Goal: Task Accomplishment & Management: Manage account settings

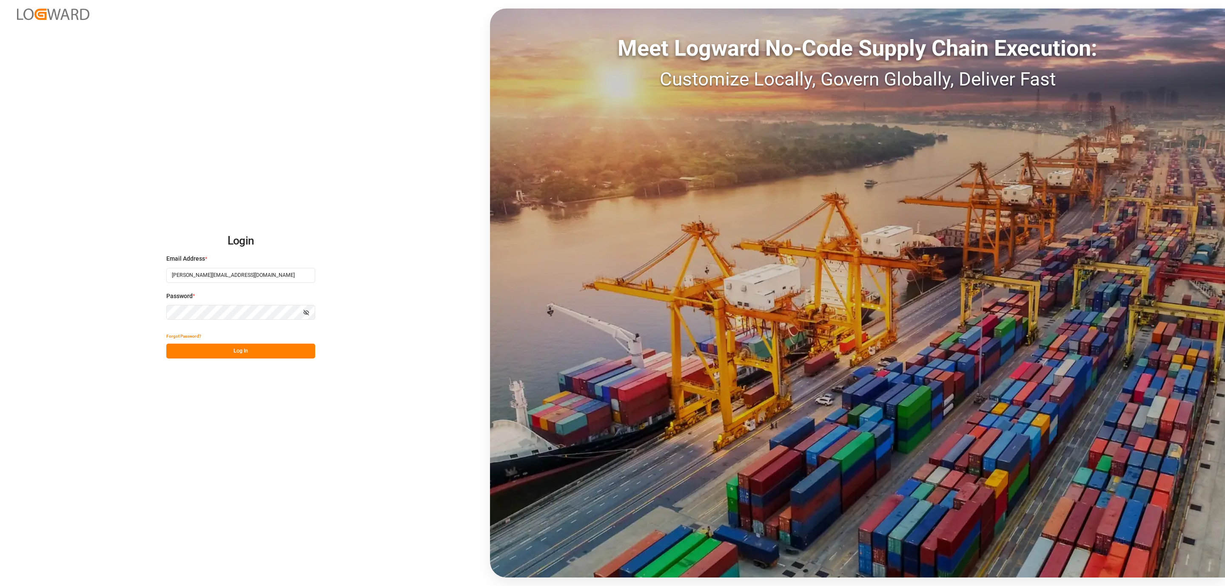
click at [279, 349] on button "Log In" at bounding box center [240, 351] width 149 height 15
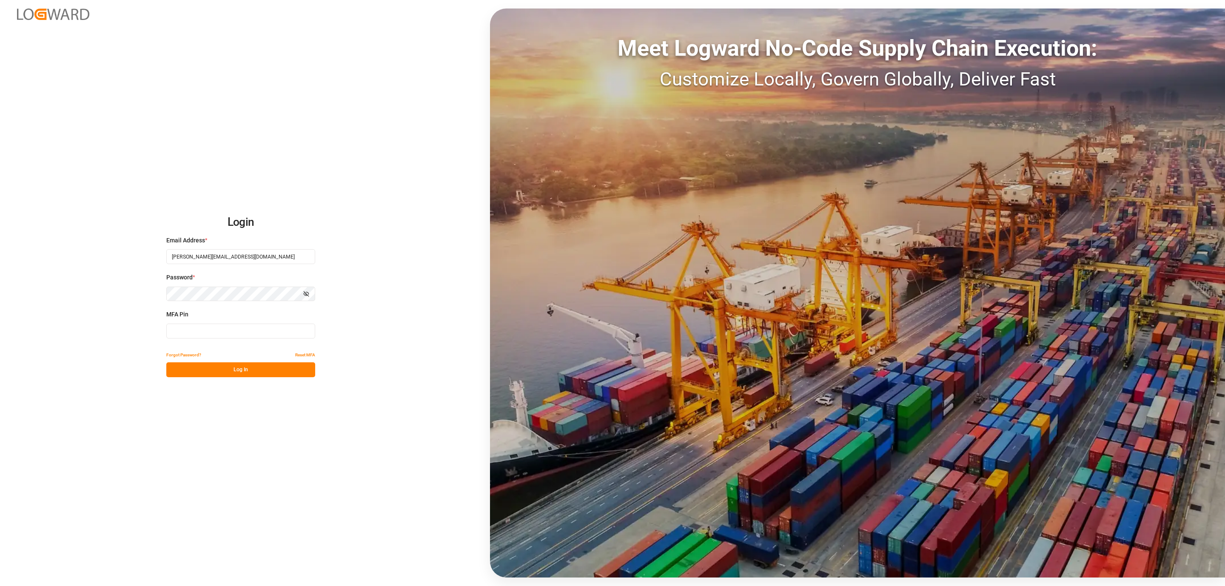
click at [207, 328] on input at bounding box center [240, 331] width 149 height 15
type input "577636"
click at [211, 377] on button "Log In" at bounding box center [240, 370] width 149 height 15
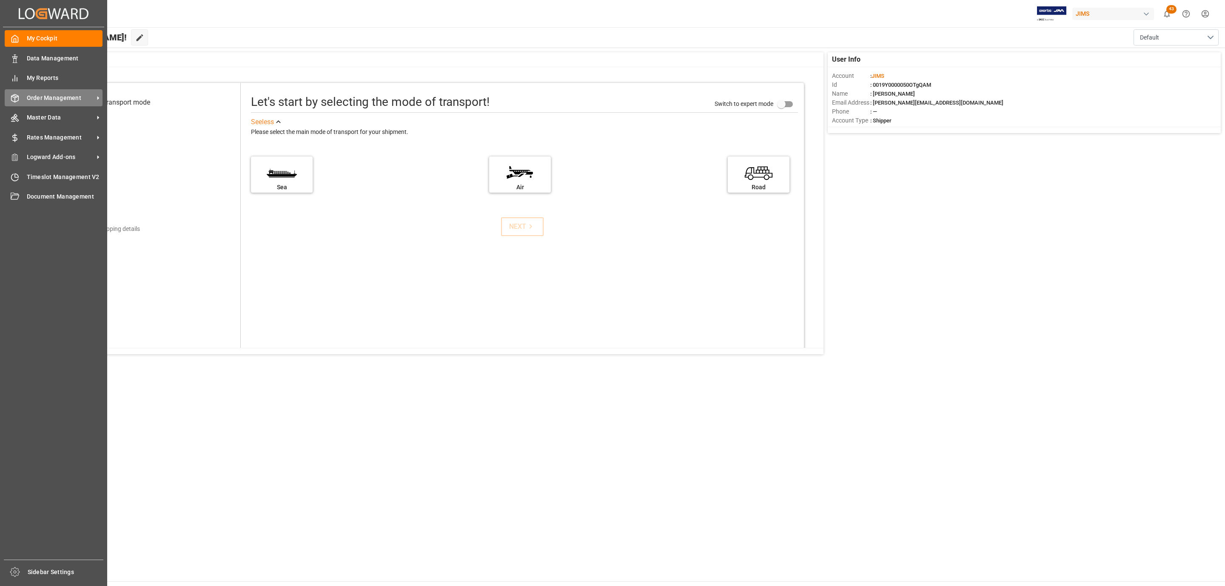
click at [73, 102] on span "Order Management" at bounding box center [60, 98] width 67 height 9
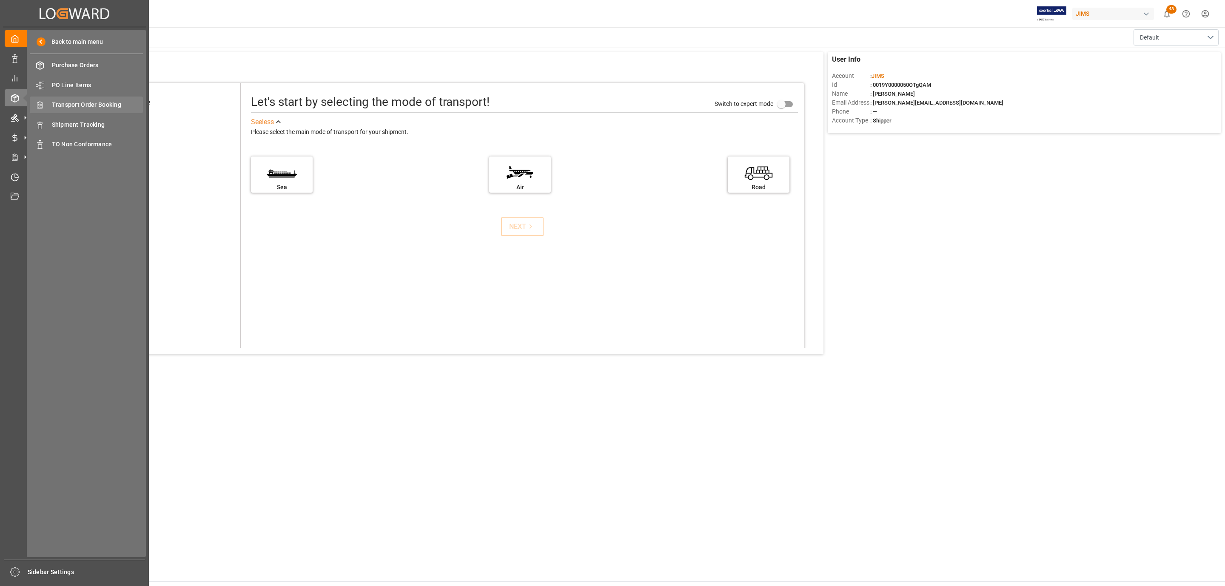
click at [95, 105] on span "Transport Order Booking" at bounding box center [97, 104] width 91 height 9
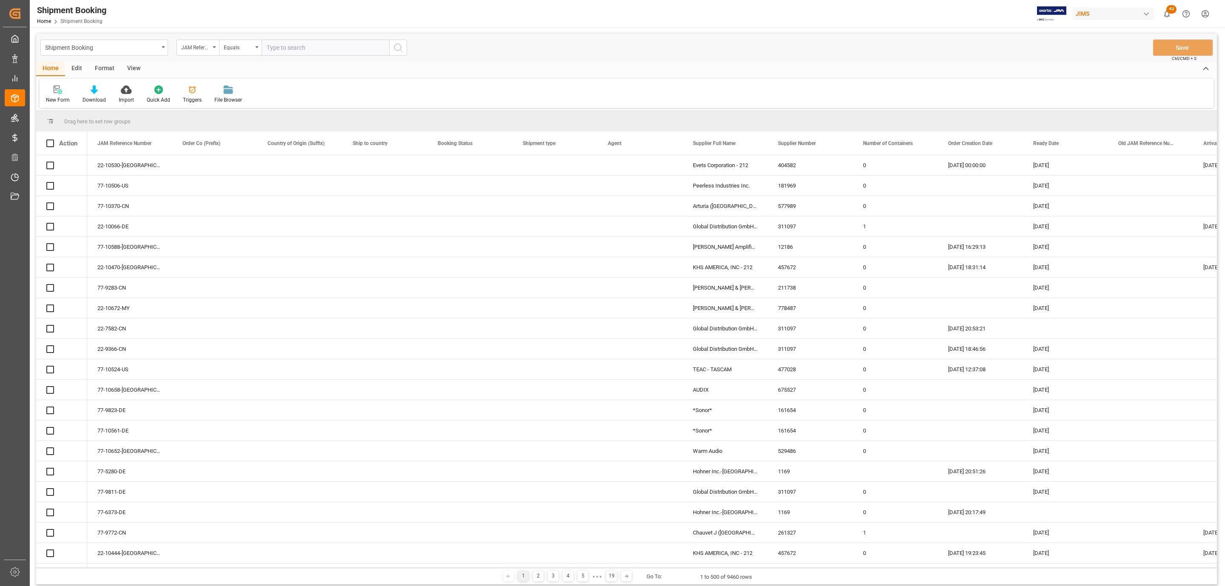
paste input "77-10641-US"
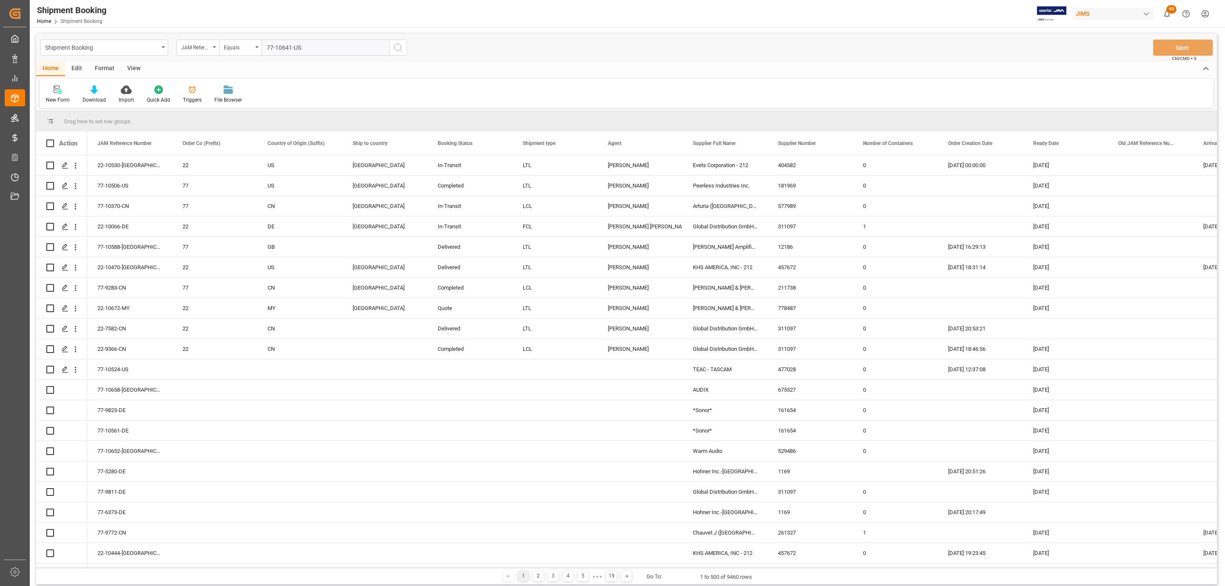
type input "77-10641-US"
click at [406, 49] on button "search button" at bounding box center [398, 48] width 18 height 16
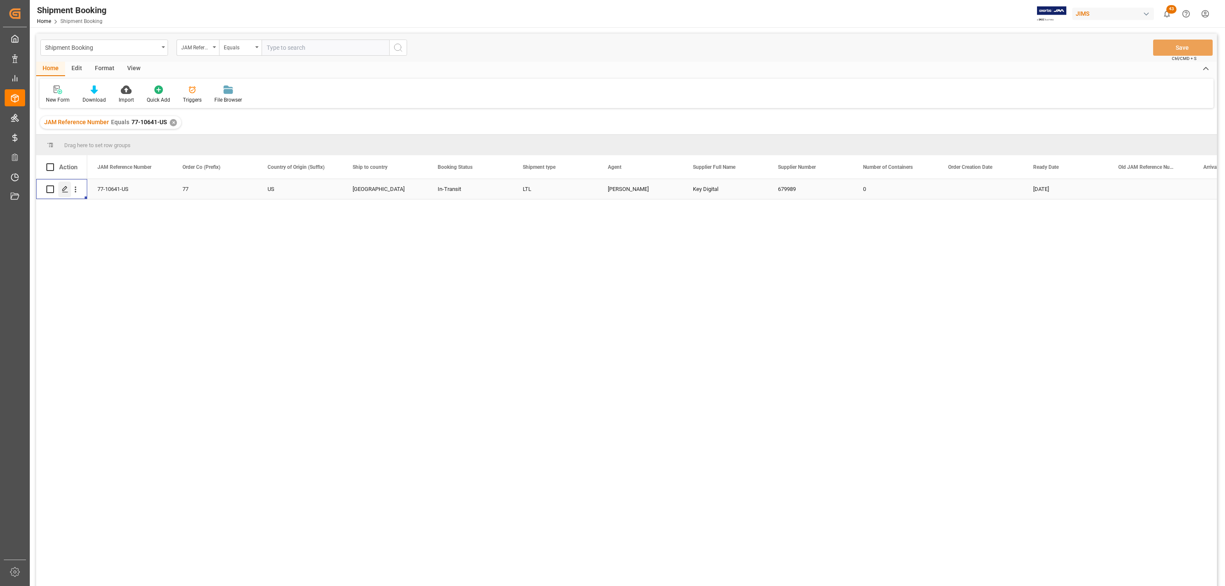
click at [64, 191] on polygon "Press SPACE to select this row." at bounding box center [65, 189] width 4 height 4
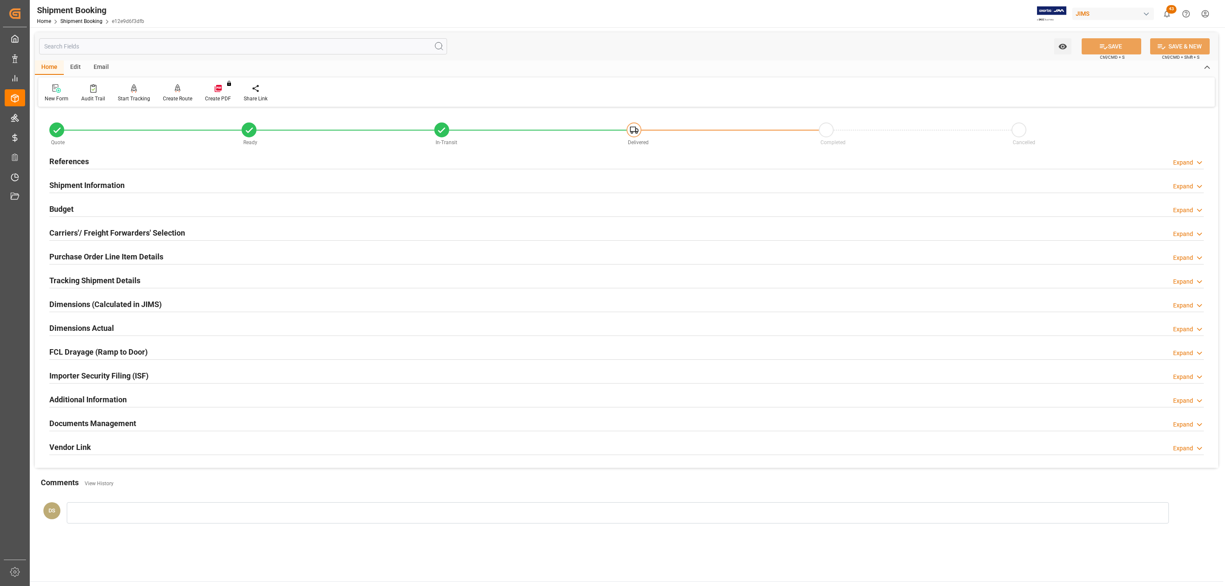
click at [119, 233] on h2 "Carriers'/ Freight Forwarders' Selection" at bounding box center [117, 232] width 136 height 11
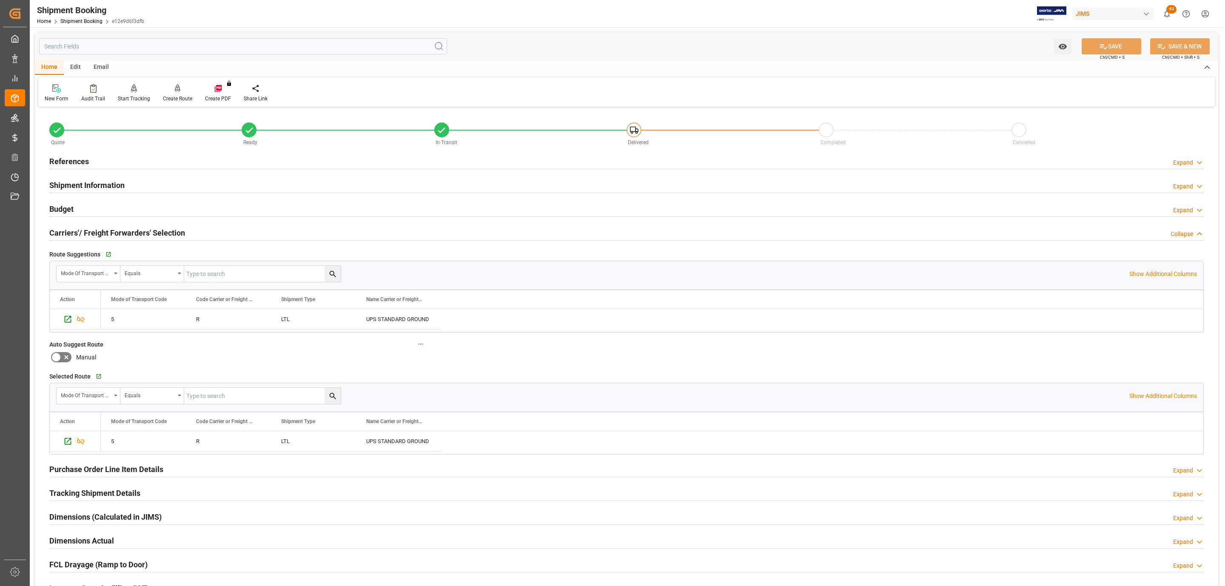
click at [119, 234] on h2 "Carriers'/ Freight Forwarders' Selection" at bounding box center [117, 232] width 136 height 11
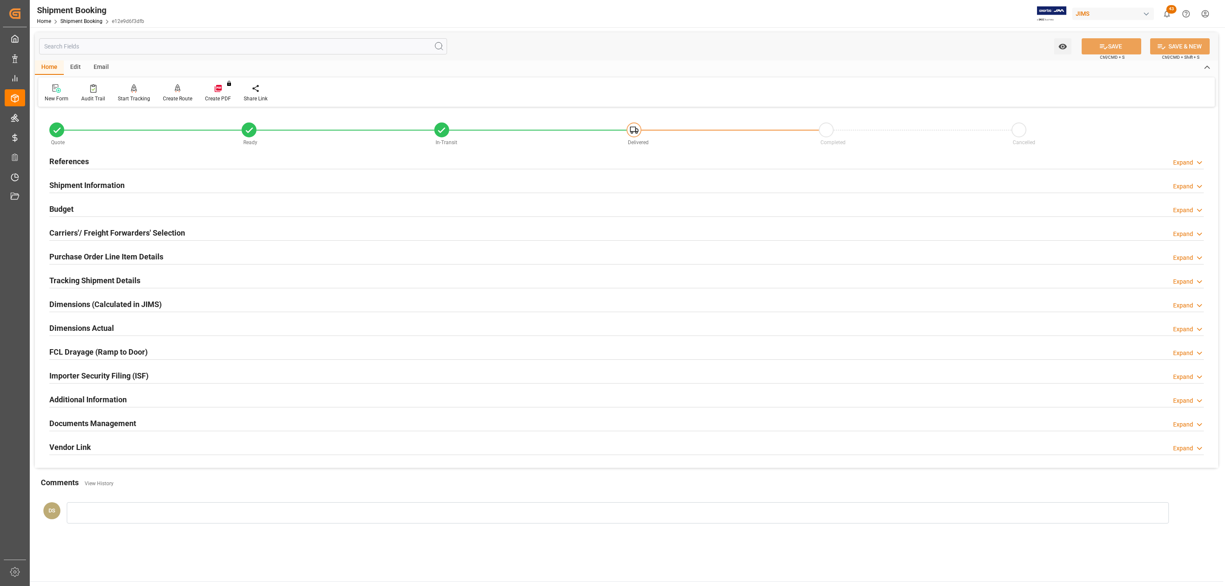
click at [82, 423] on h2 "Documents Management" at bounding box center [92, 423] width 87 height 11
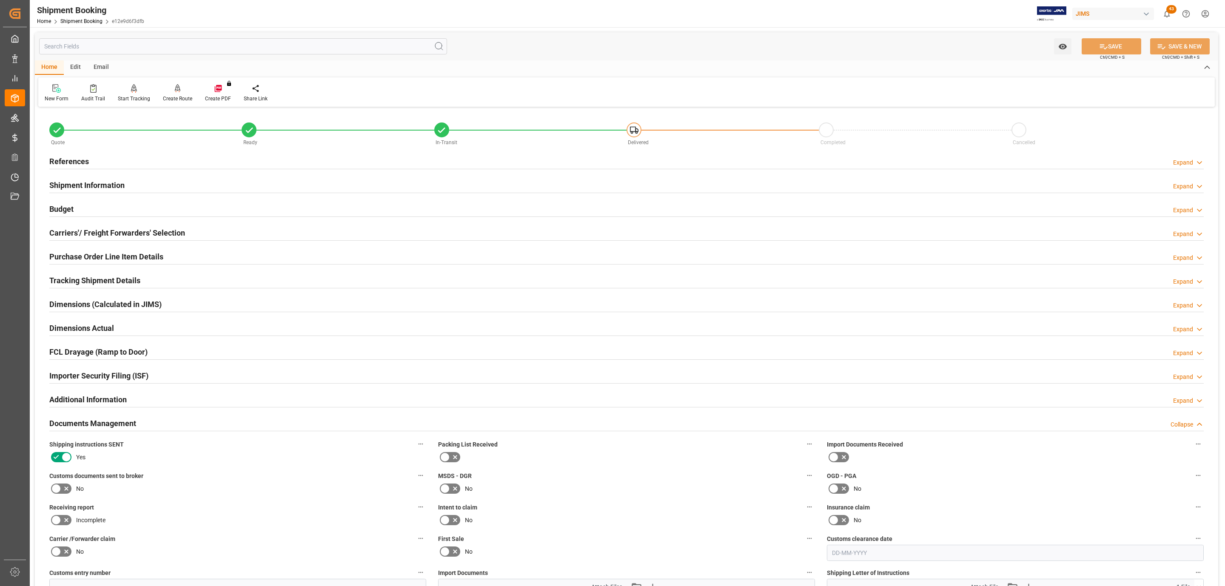
click at [62, 493] on icon at bounding box center [66, 489] width 10 height 10
click at [0, 0] on input "checkbox" at bounding box center [0, 0] width 0 height 0
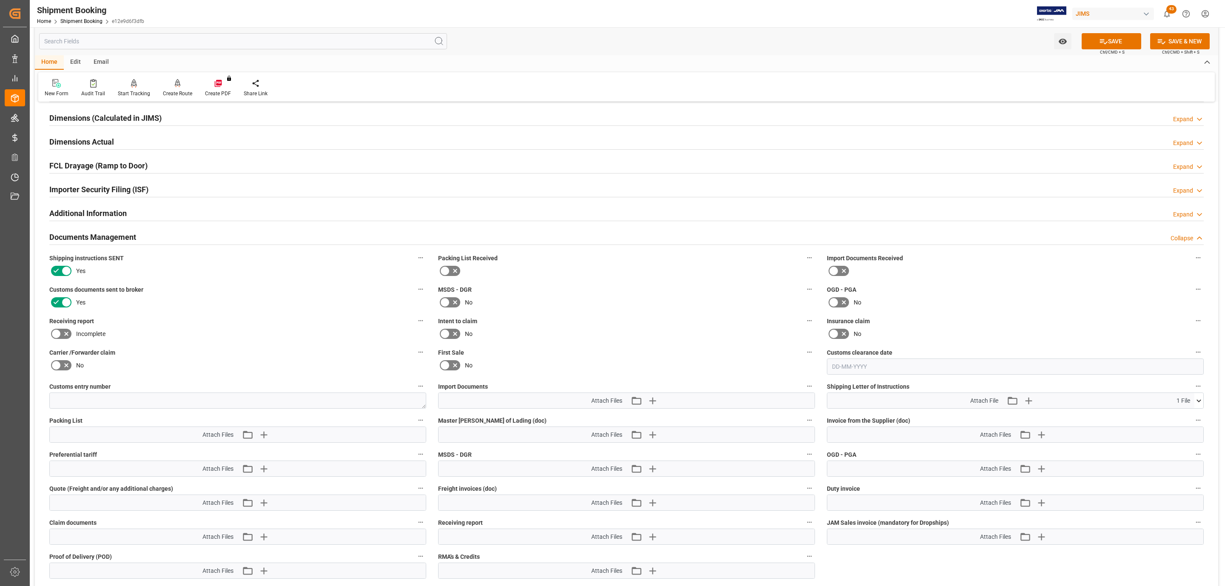
scroll to position [191, 0]
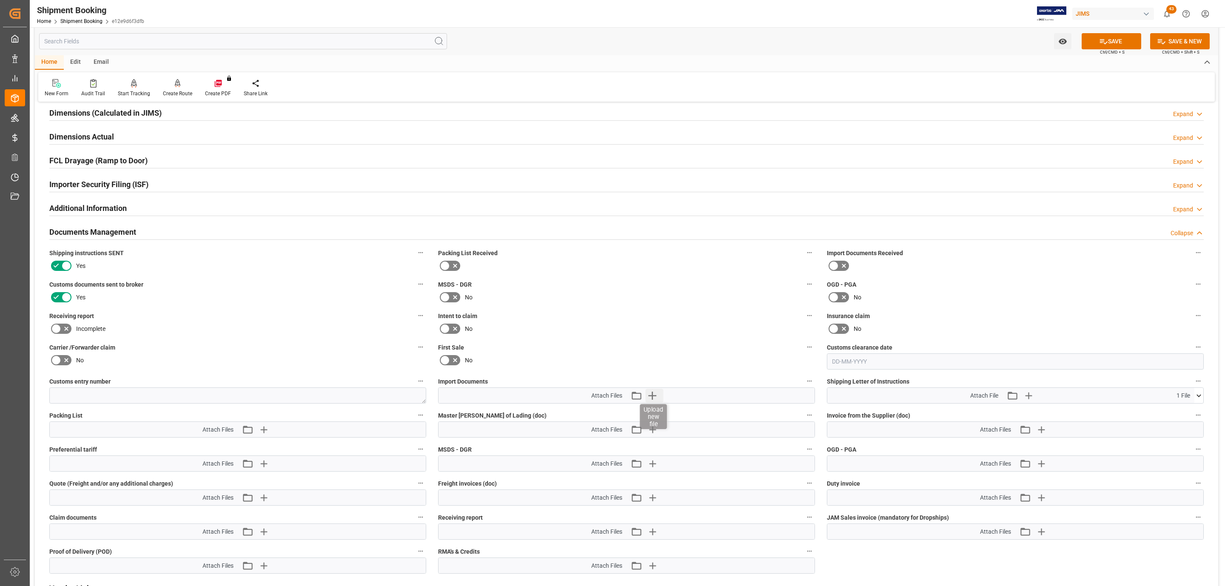
click at [655, 397] on icon "button" at bounding box center [653, 396] width 14 height 14
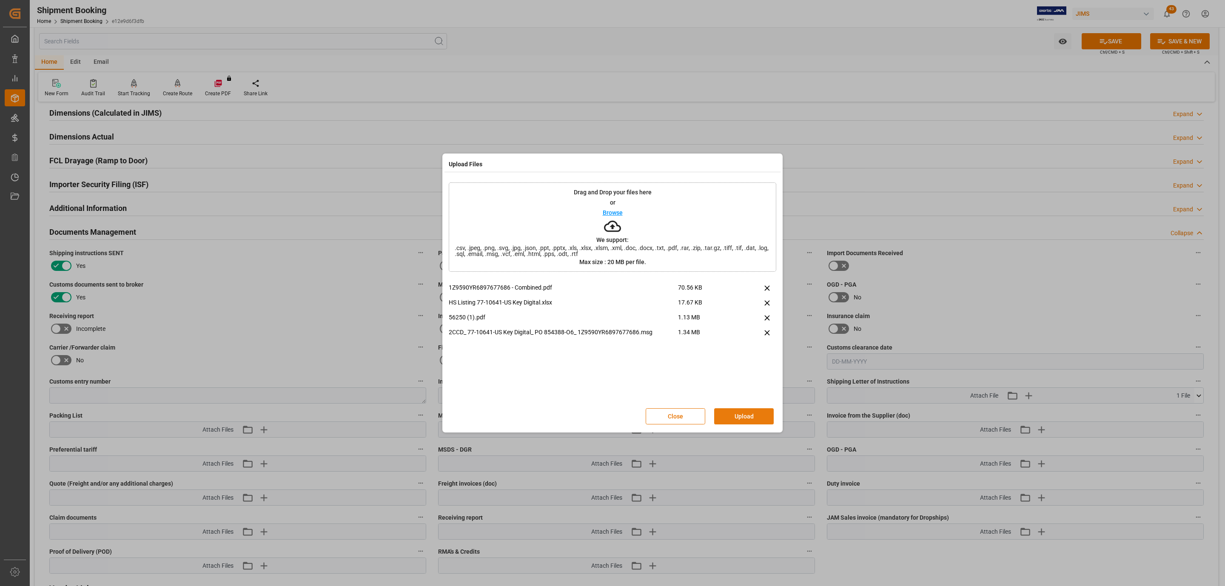
click at [724, 411] on button "Upload" at bounding box center [744, 416] width 60 height 16
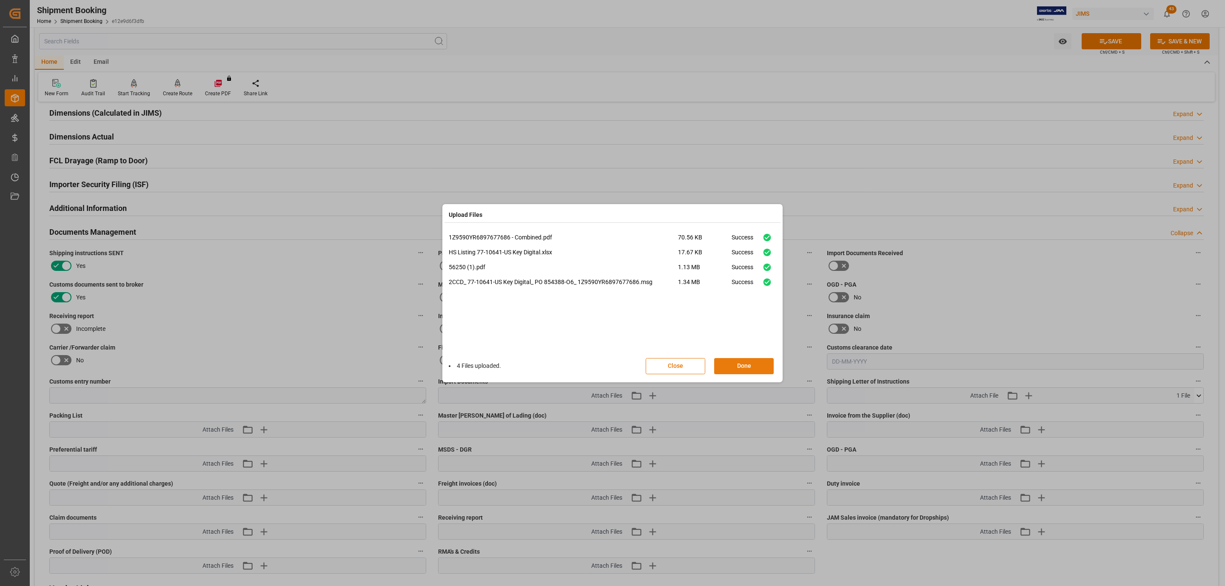
click at [731, 366] on button "Done" at bounding box center [744, 366] width 60 height 16
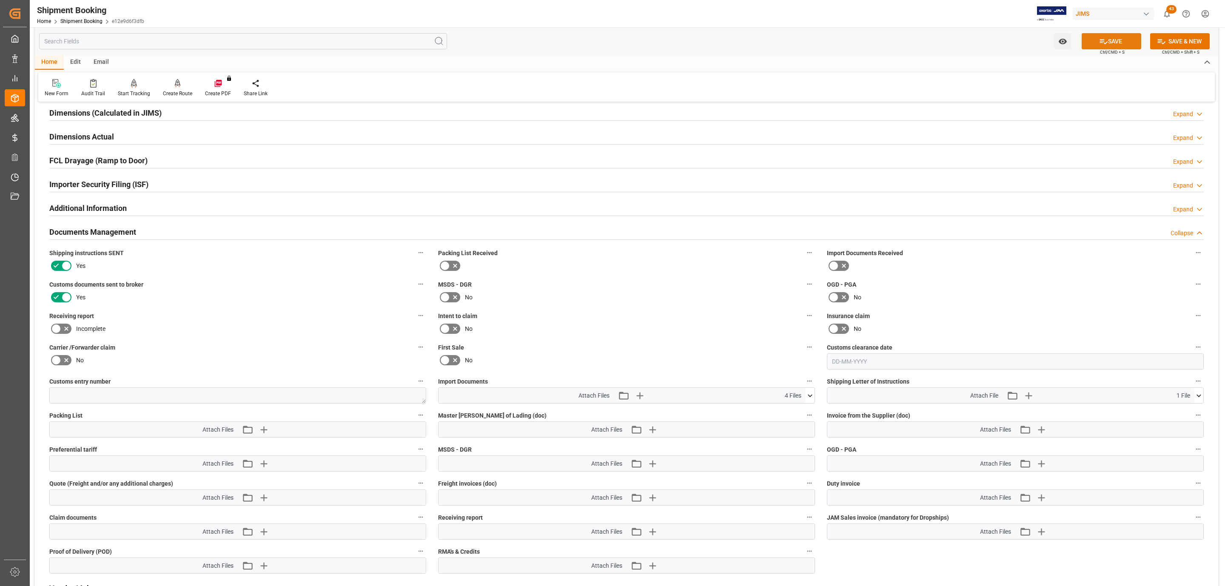
click at [1088, 42] on button "SAVE" at bounding box center [1112, 41] width 60 height 16
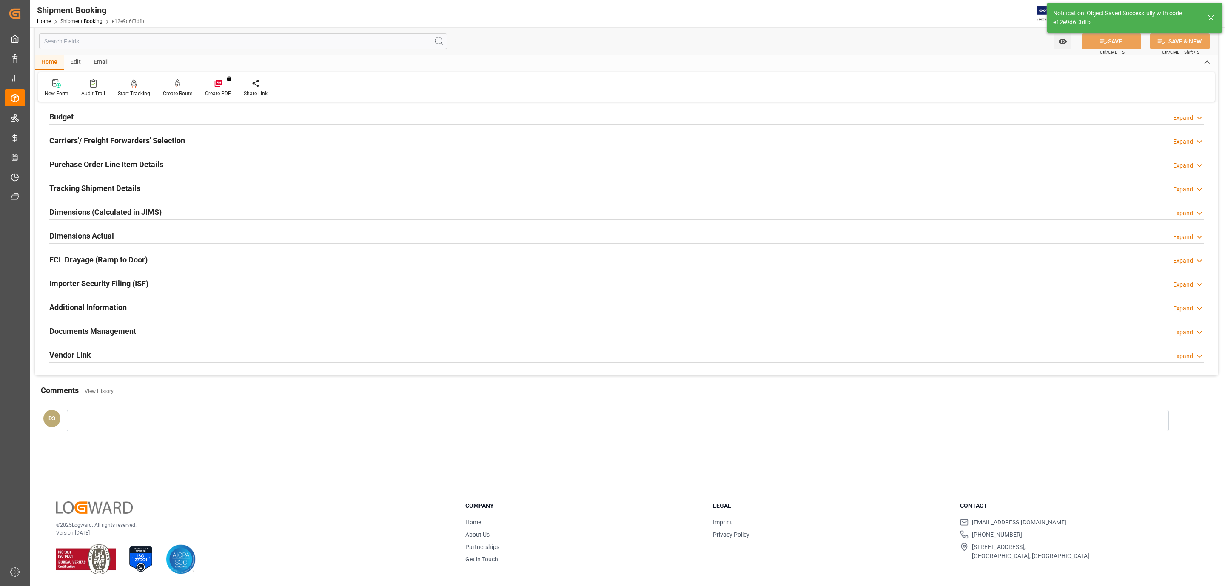
scroll to position [92, 0]
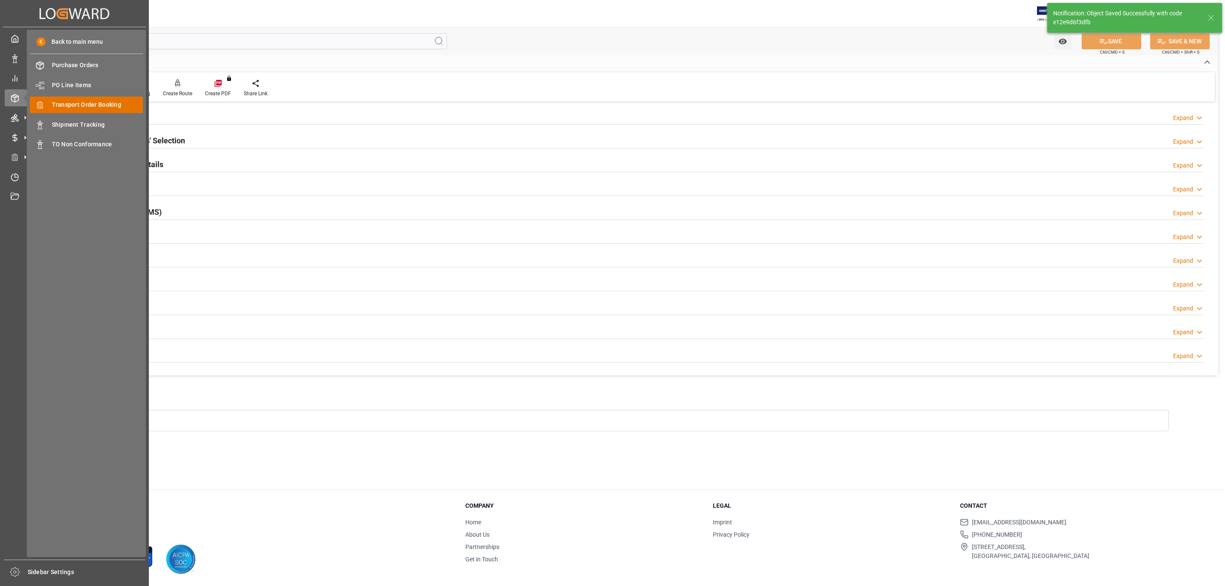
click at [89, 103] on span "Transport Order Booking" at bounding box center [97, 104] width 91 height 9
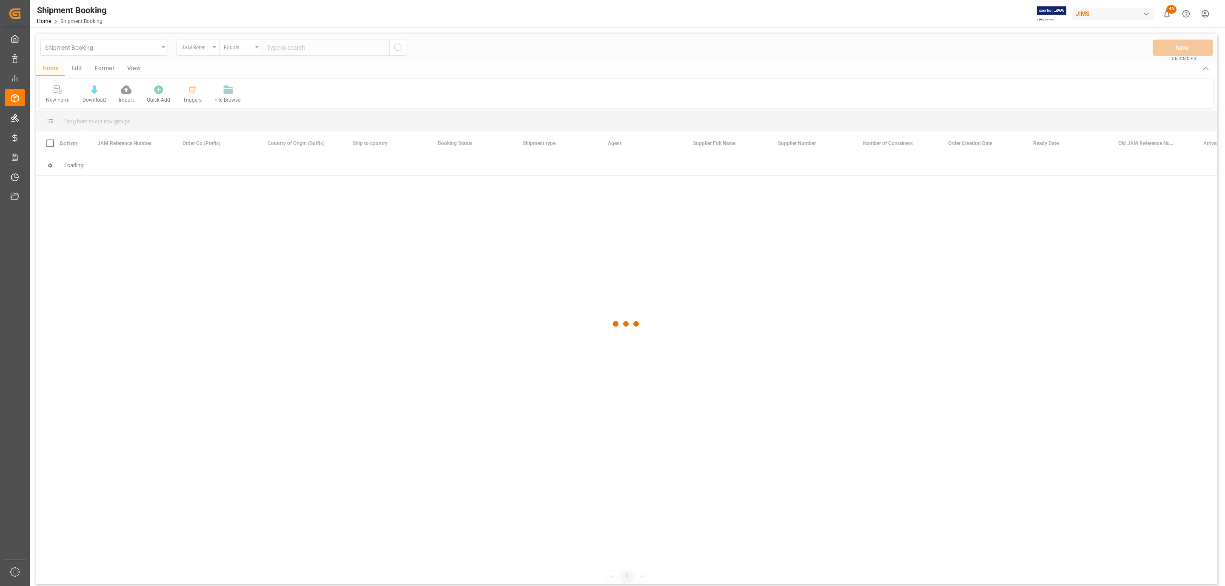
click at [280, 46] on div at bounding box center [626, 324] width 1181 height 581
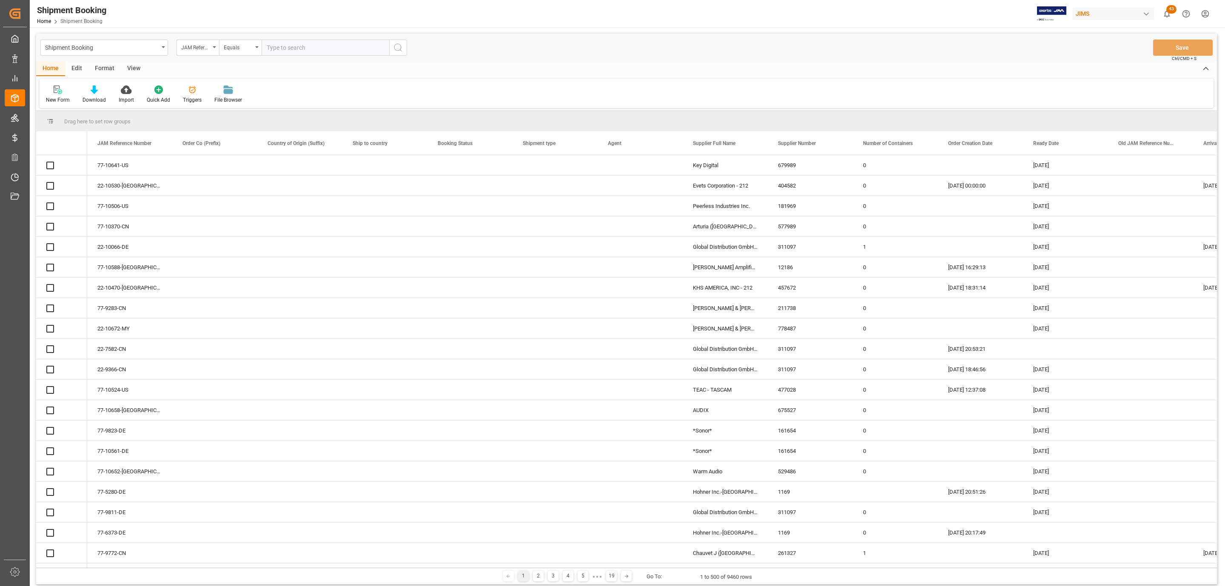
click at [291, 50] on input "text" at bounding box center [326, 48] width 128 height 16
paste input "77-10634-[GEOGRAPHIC_DATA]"
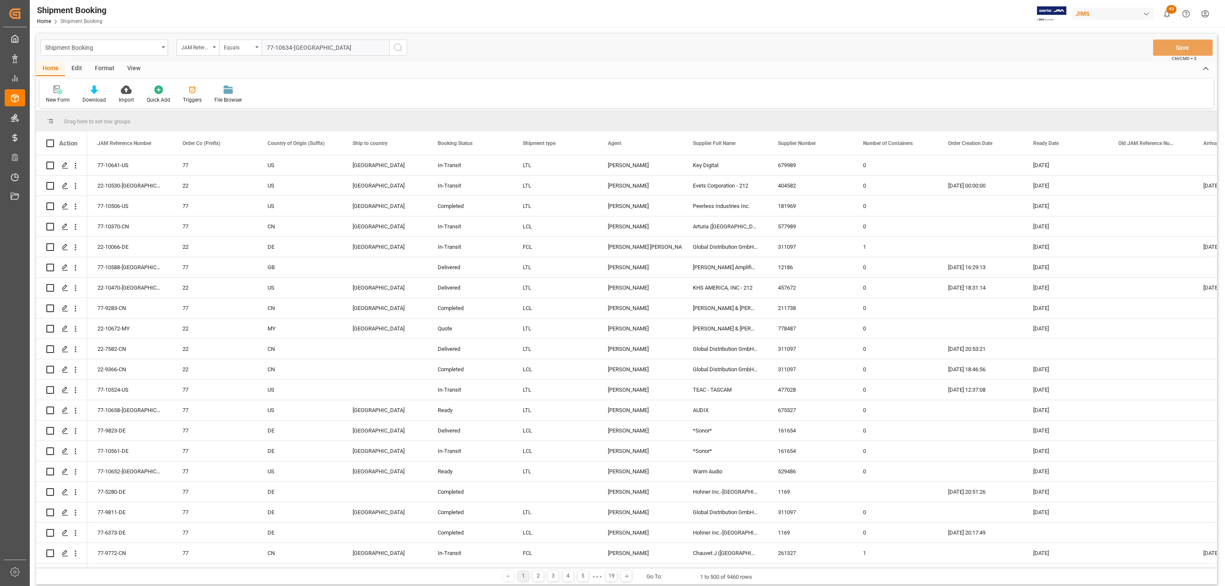
type input "77-10634-[GEOGRAPHIC_DATA]"
click at [400, 43] on icon "search button" at bounding box center [398, 48] width 10 height 10
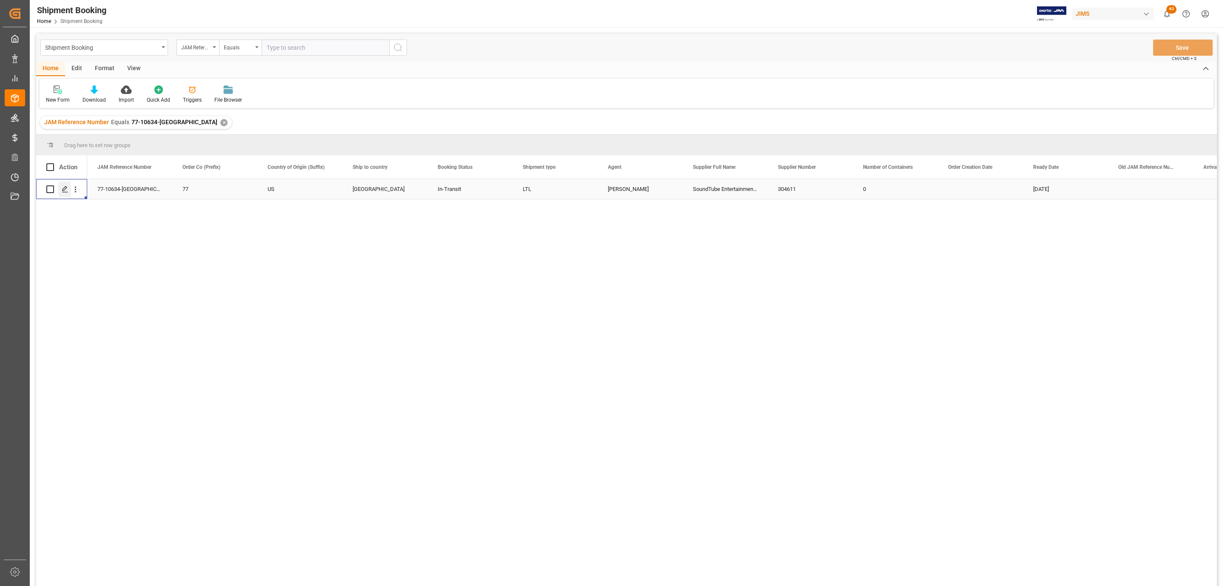
click at [63, 194] on div "Press SPACE to select this row." at bounding box center [64, 190] width 13 height 16
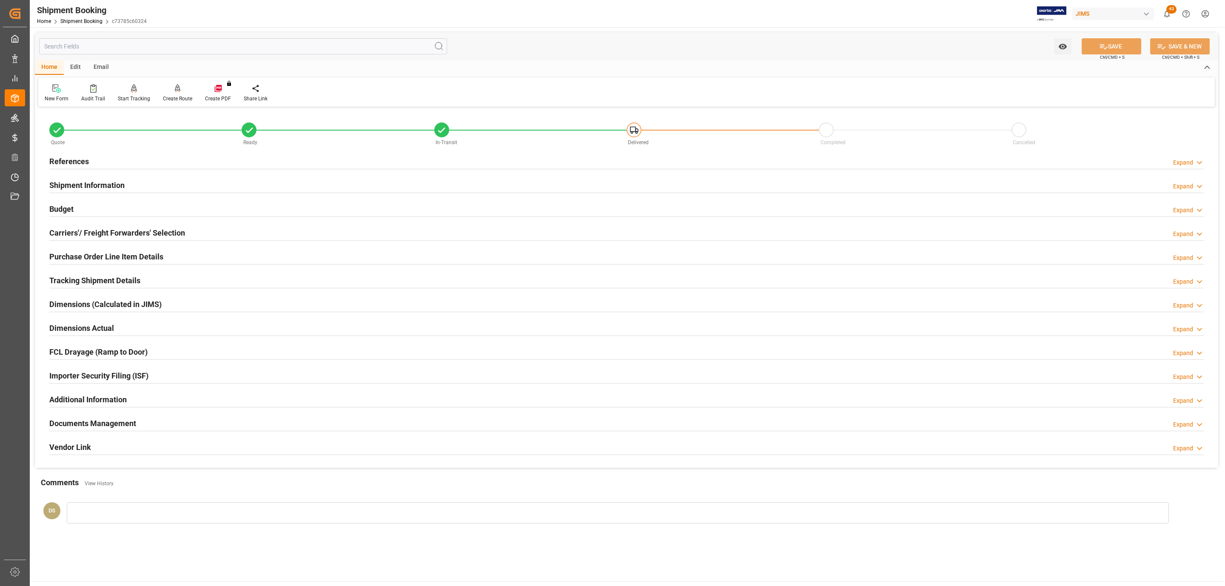
click at [73, 424] on h2 "Documents Management" at bounding box center [92, 423] width 87 height 11
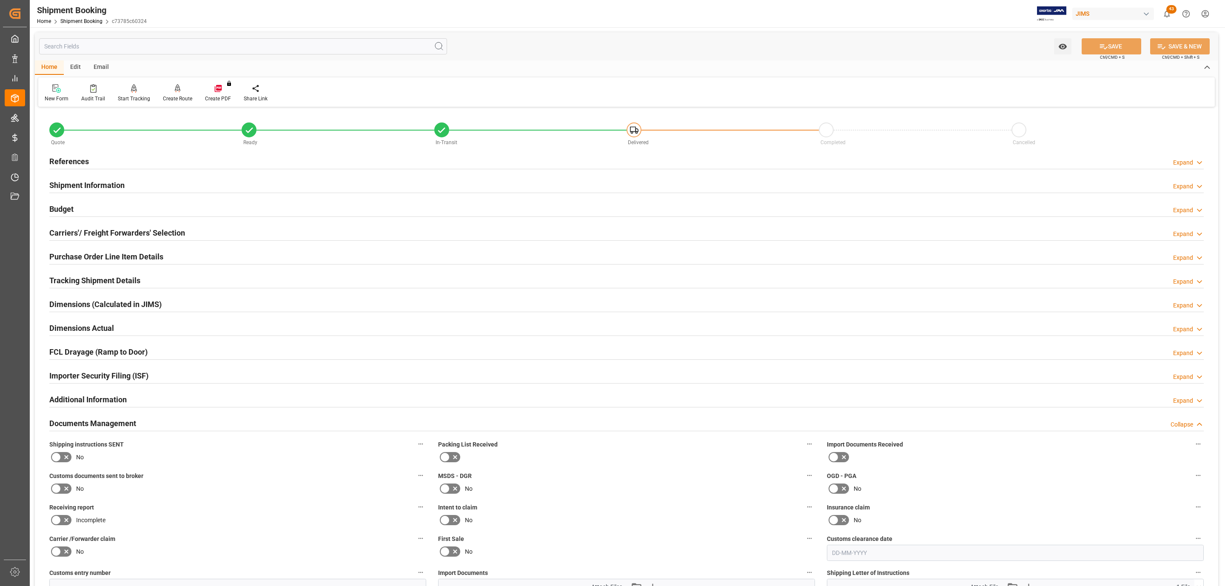
click at [58, 458] on icon at bounding box center [56, 457] width 5 height 4
click at [0, 0] on input "checkbox" at bounding box center [0, 0] width 0 height 0
click at [65, 488] on icon at bounding box center [66, 489] width 10 height 10
click at [0, 0] on input "checkbox" at bounding box center [0, 0] width 0 height 0
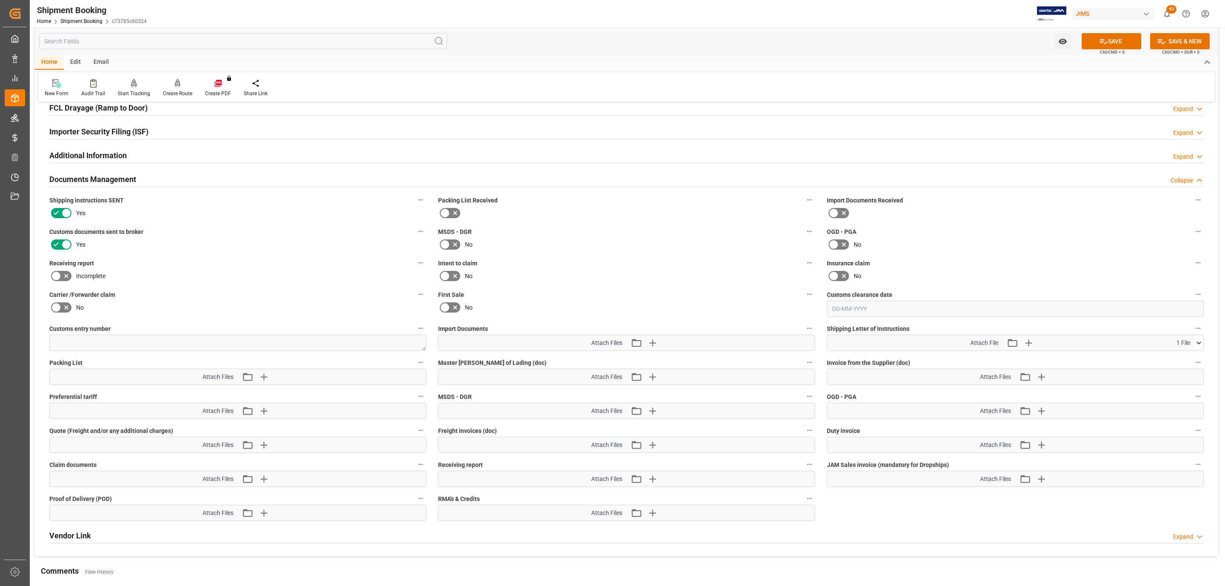
scroll to position [255, 0]
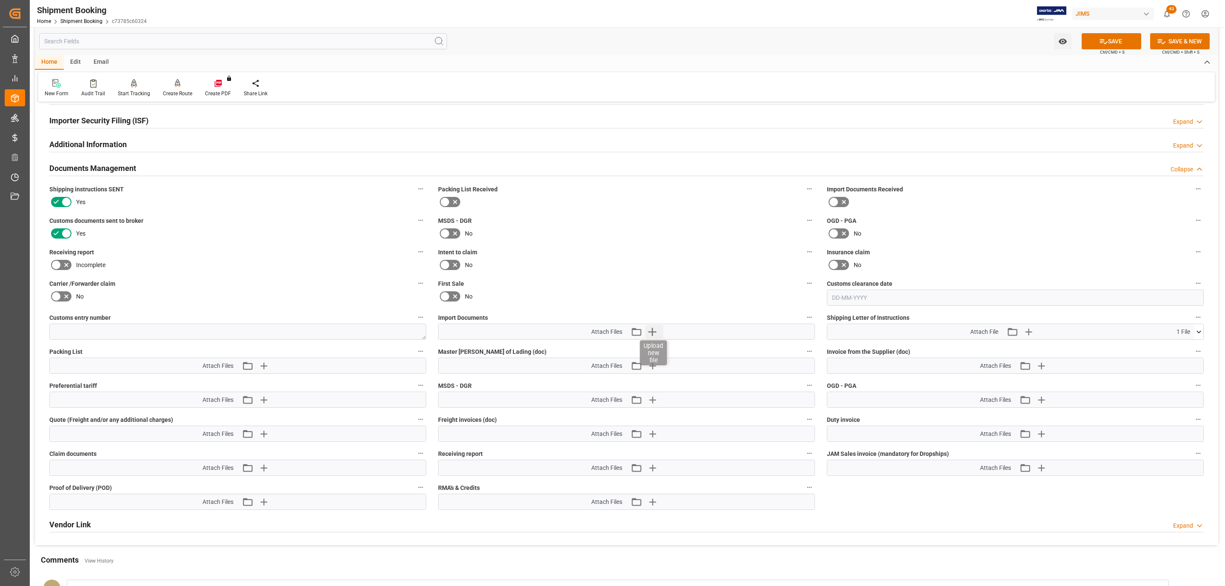
click at [652, 334] on icon "button" at bounding box center [652, 332] width 8 height 8
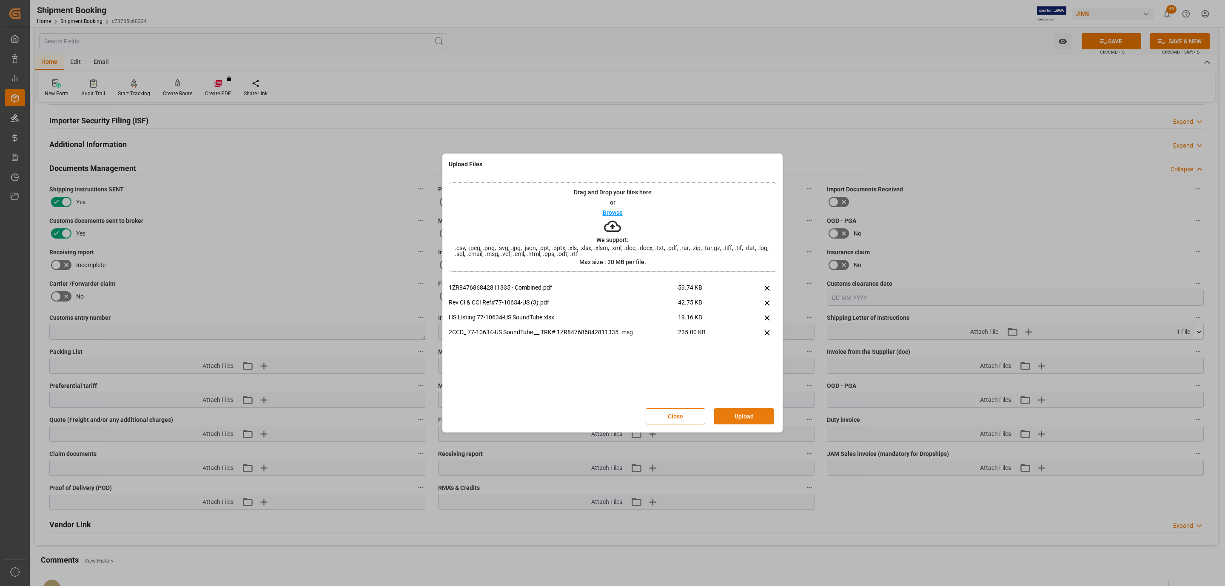
click at [748, 412] on button "Upload" at bounding box center [744, 416] width 60 height 16
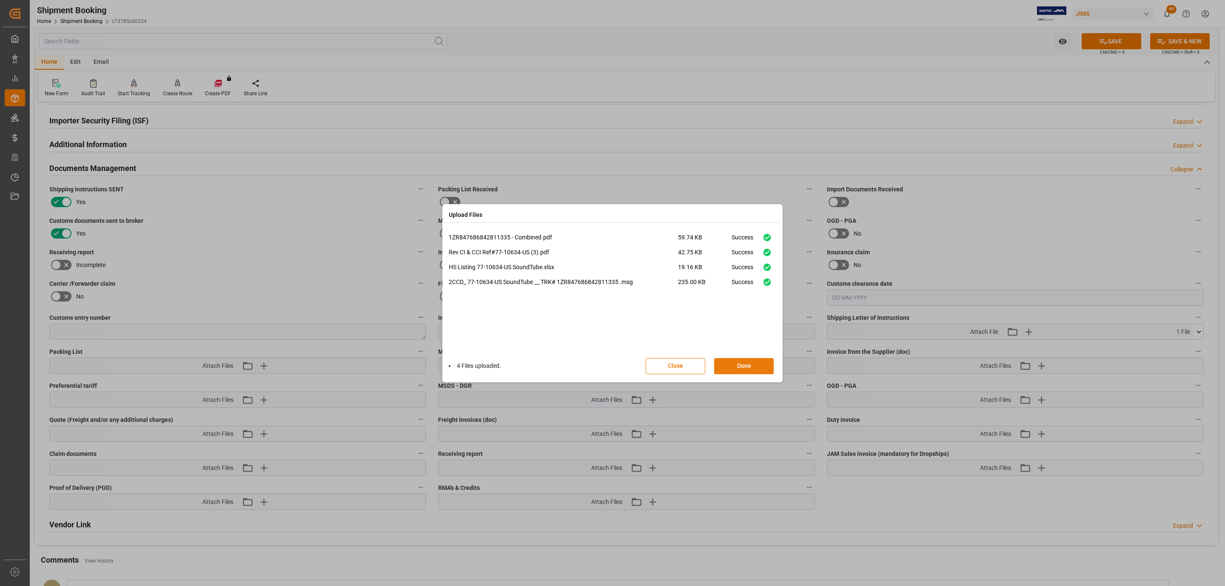
click at [728, 364] on button "Done" at bounding box center [744, 366] width 60 height 16
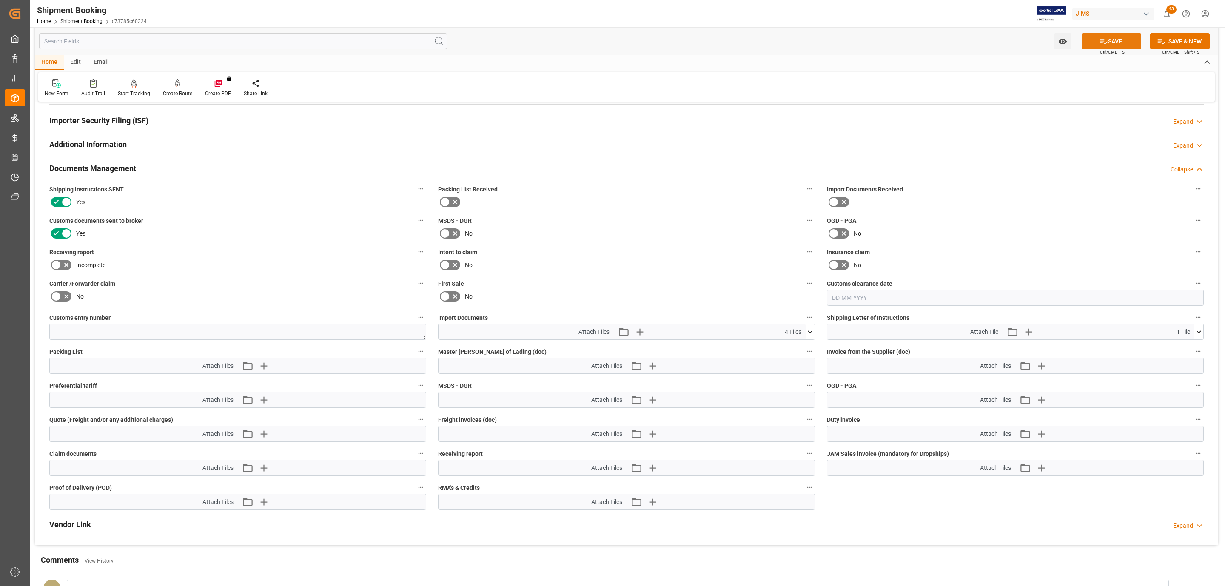
click at [1122, 43] on button "SAVE" at bounding box center [1112, 41] width 60 height 16
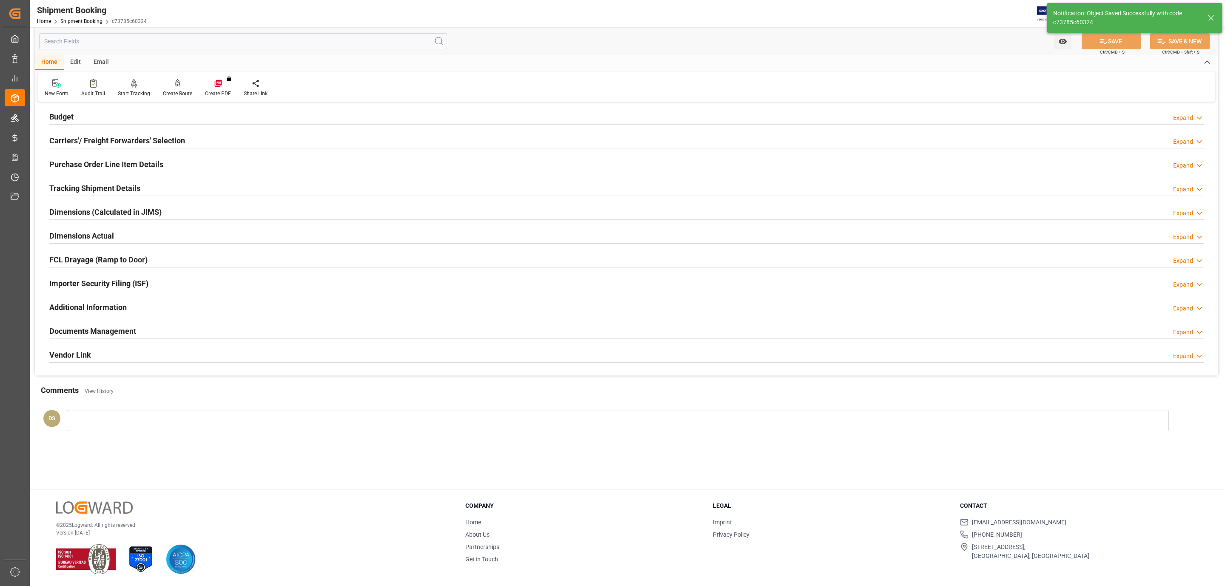
scroll to position [92, 0]
click at [87, 194] on h2 "Tracking Shipment Details" at bounding box center [94, 188] width 91 height 11
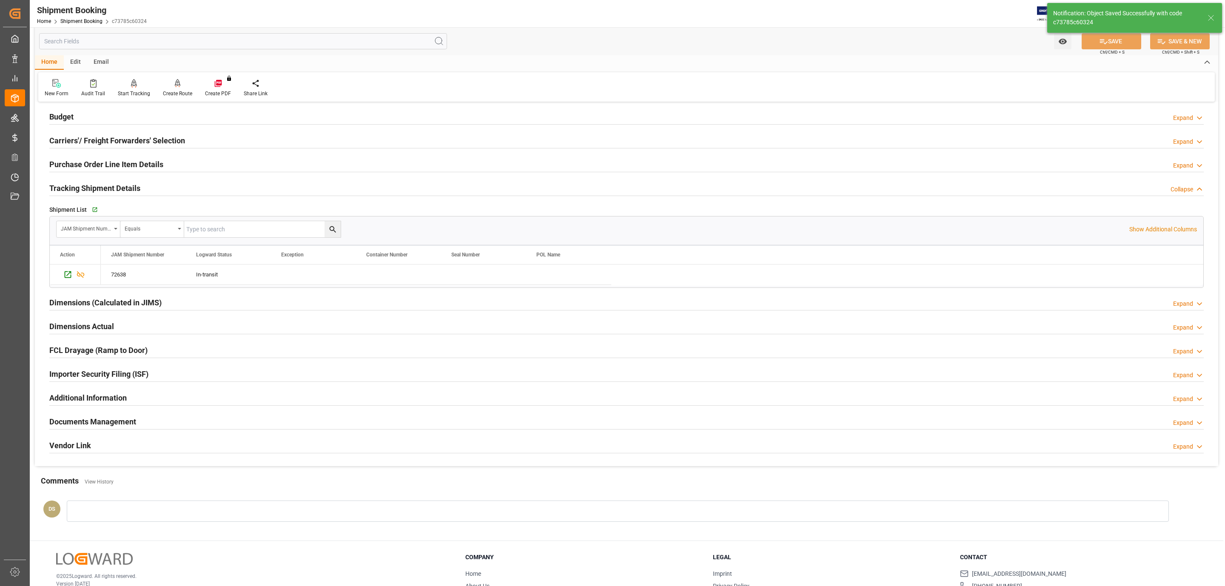
scroll to position [147, 0]
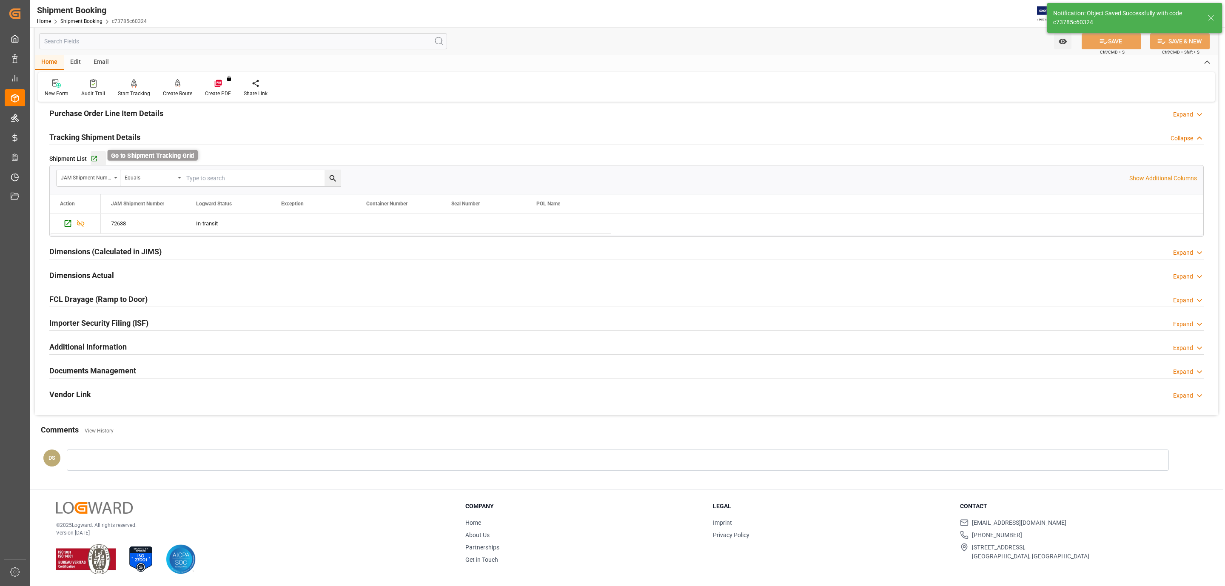
click at [94, 159] on icon "button" at bounding box center [94, 159] width 6 height 6
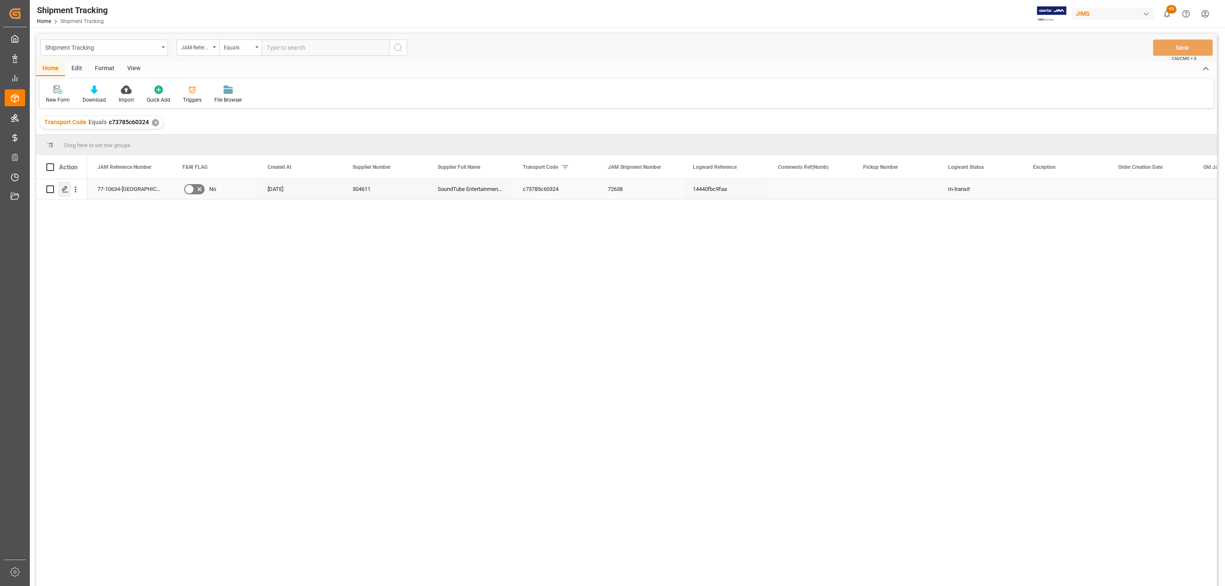
click at [66, 195] on div "Press SPACE to select this row." at bounding box center [64, 190] width 13 height 16
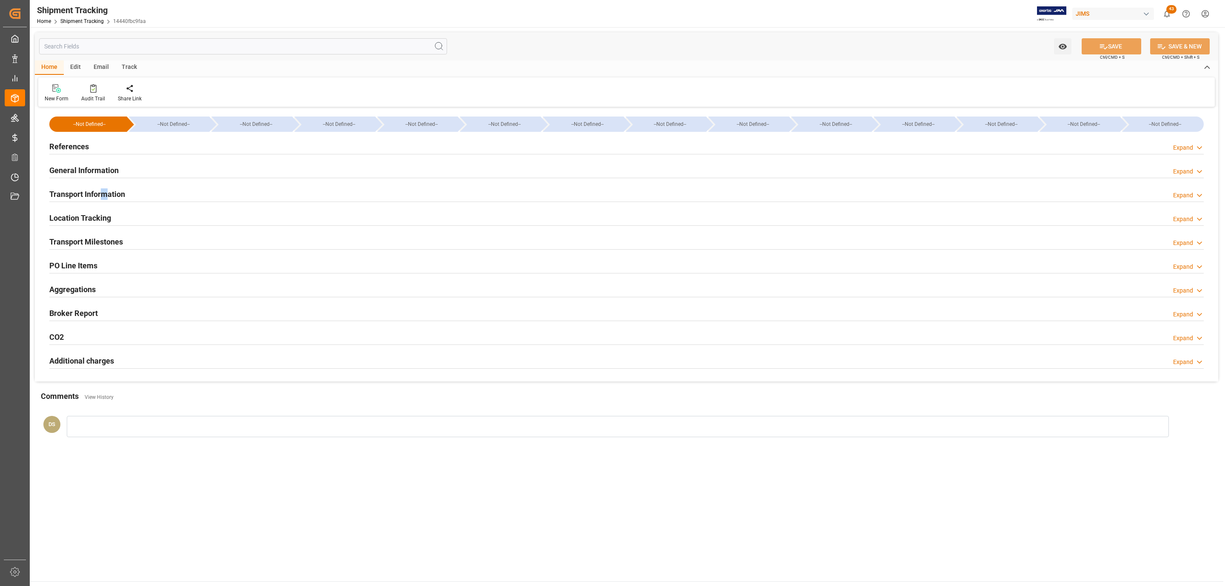
click at [106, 197] on h2 "Transport Information" at bounding box center [87, 193] width 76 height 11
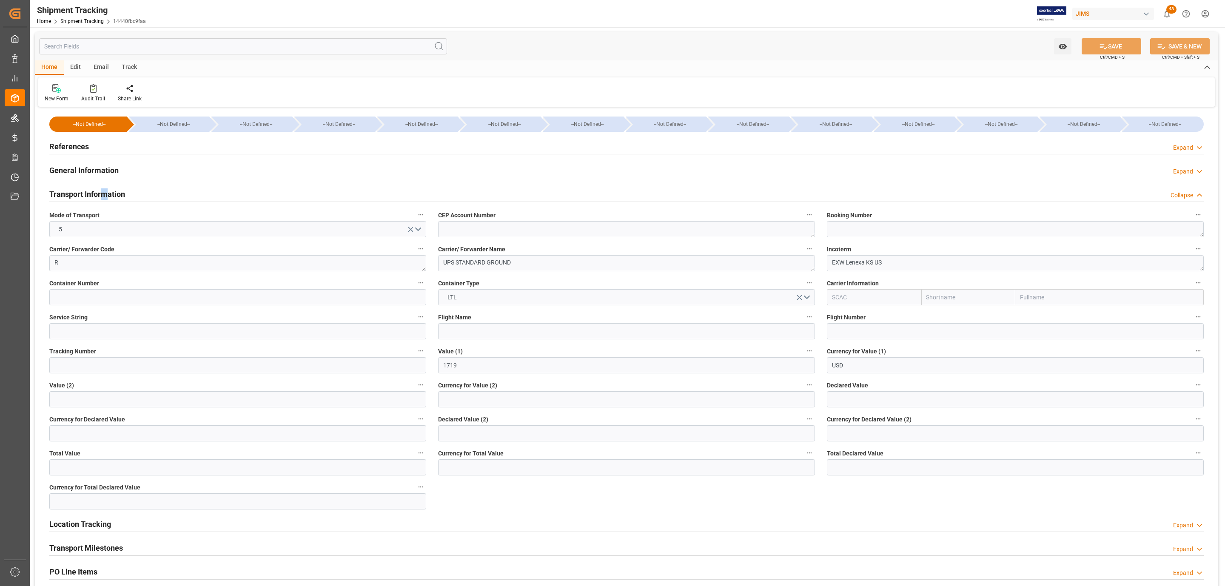
click at [104, 195] on h2 "Transport Information" at bounding box center [87, 193] width 76 height 11
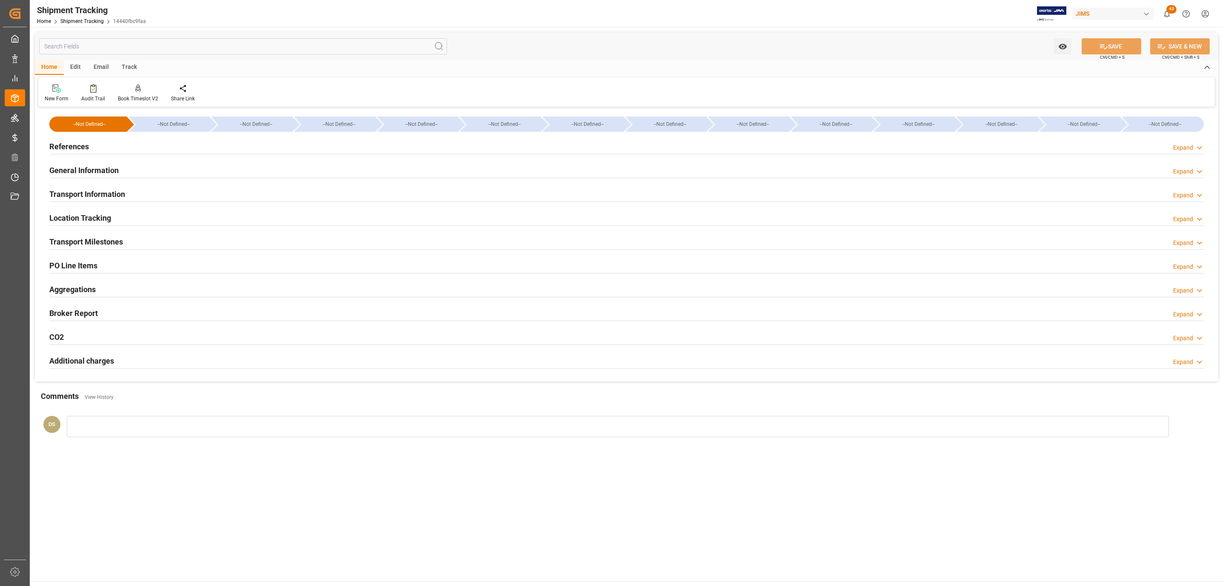
click at [104, 195] on h2 "Transport Information" at bounding box center [87, 193] width 76 height 11
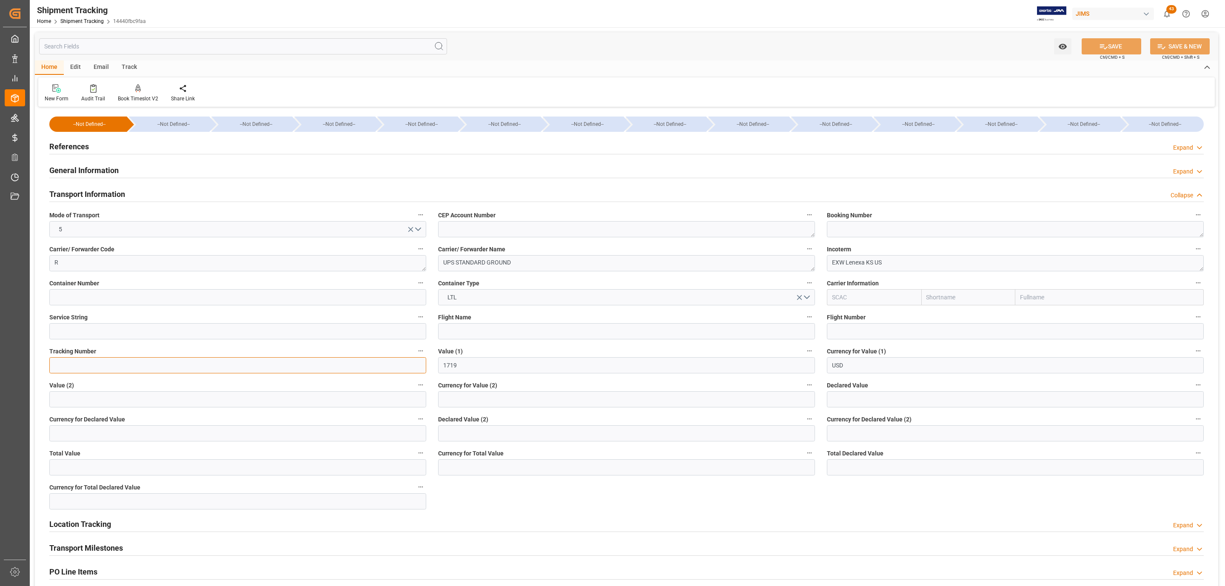
paste input "1ZR847686842811335"
type input "1ZR847686842811335"
click at [867, 402] on input "text" at bounding box center [1015, 399] width 377 height 16
type input "1723"
type input "USD"
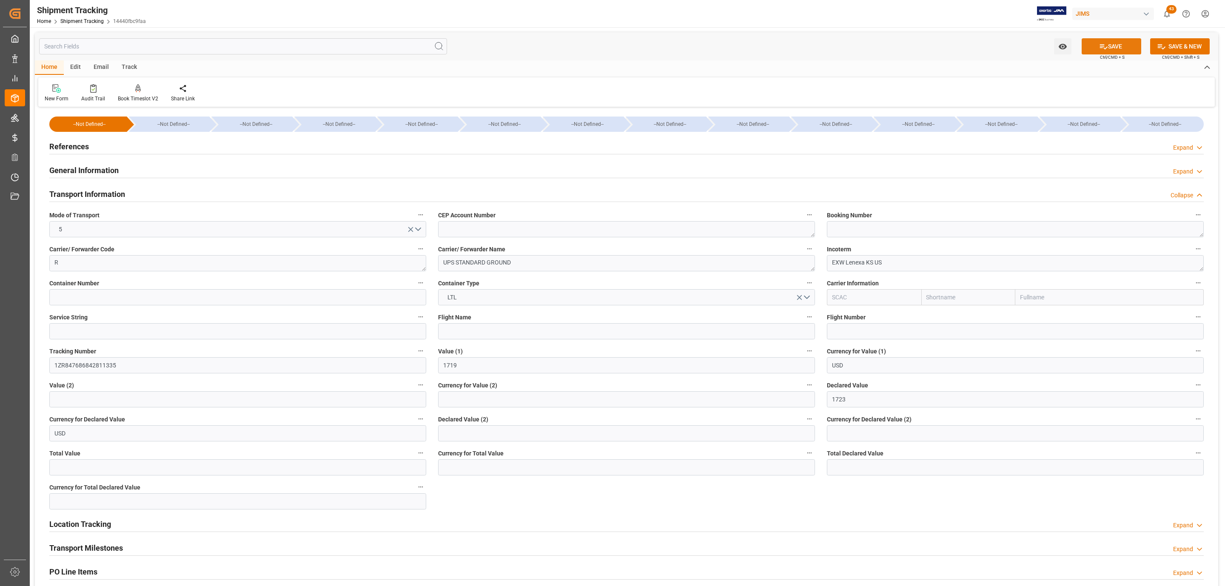
click at [1098, 40] on button "SAVE" at bounding box center [1112, 46] width 60 height 16
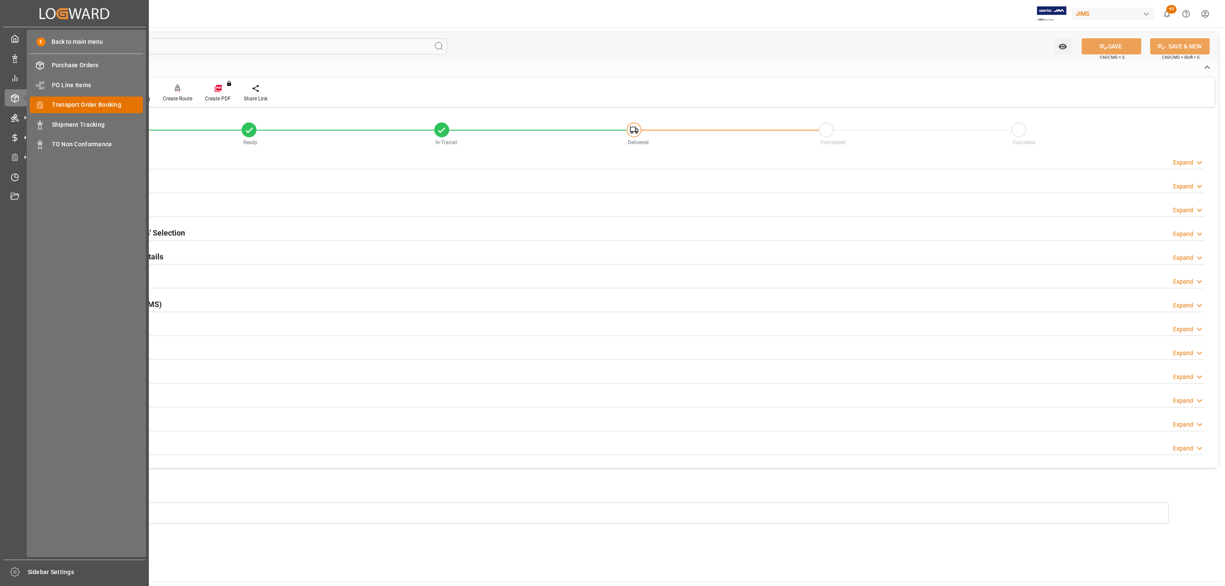
click at [76, 107] on span "Transport Order Booking" at bounding box center [97, 104] width 91 height 9
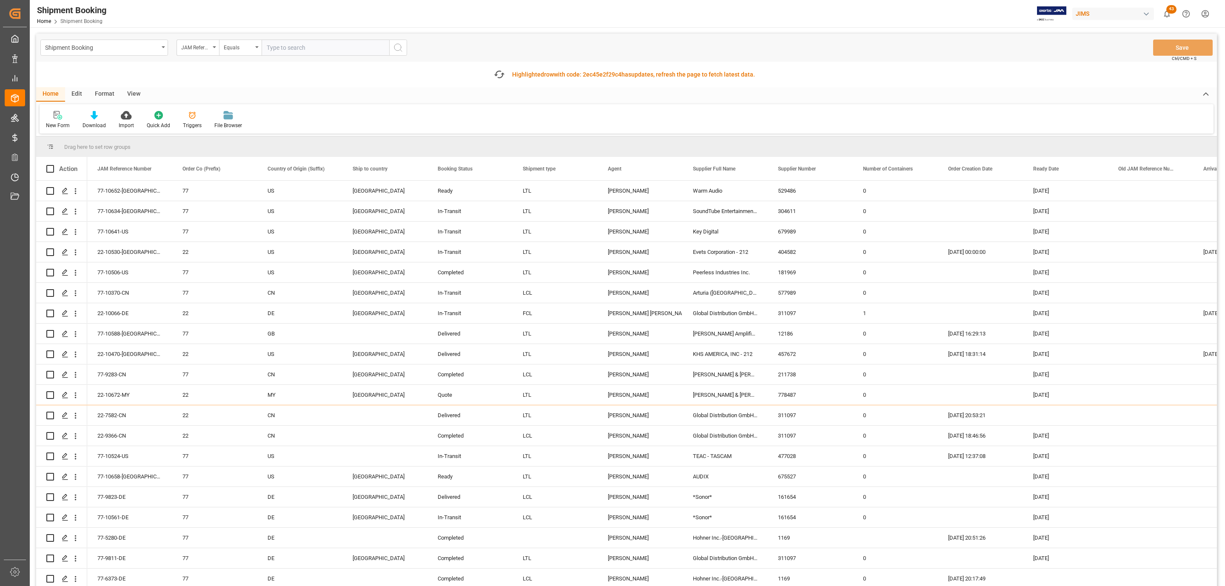
paste input "77-10284-CN"
type input "77-10284-CN"
click at [404, 49] on button "search button" at bounding box center [398, 48] width 18 height 16
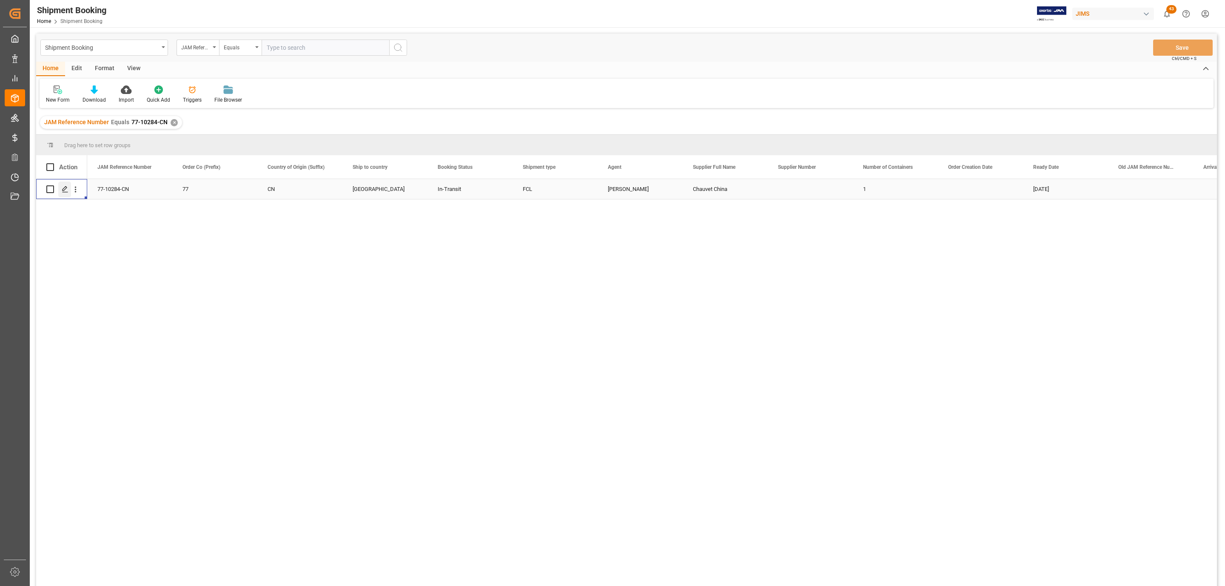
click at [65, 193] on icon "Press SPACE to select this row." at bounding box center [65, 189] width 7 height 7
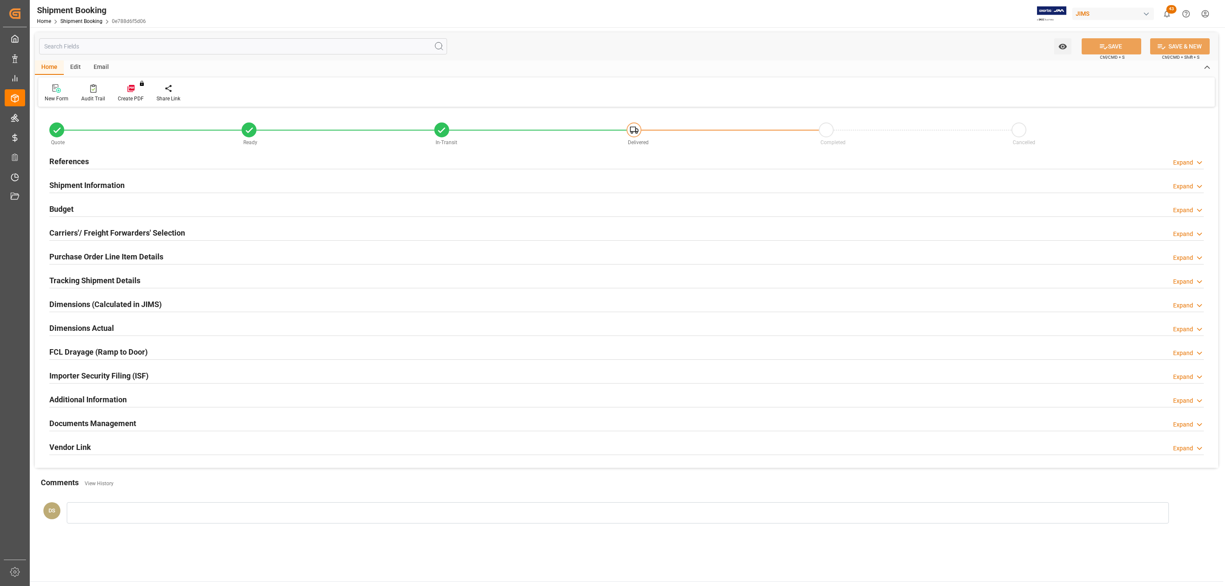
type input "16"
click at [97, 189] on h2 "Shipment Information" at bounding box center [86, 185] width 75 height 11
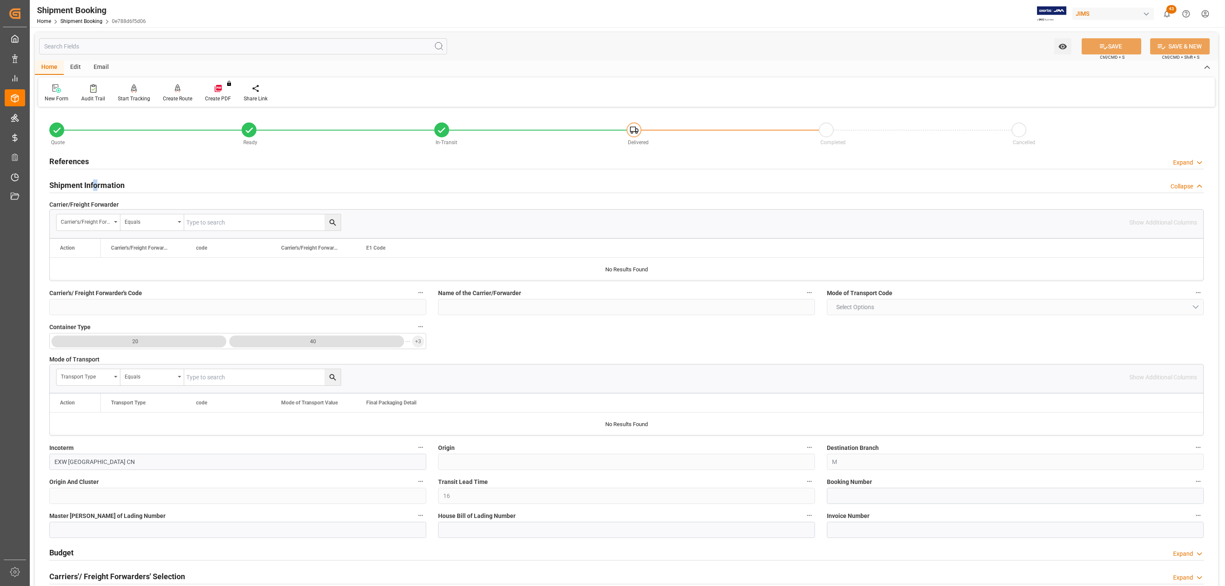
click at [162, 165] on div "References Expand" at bounding box center [626, 161] width 1155 height 16
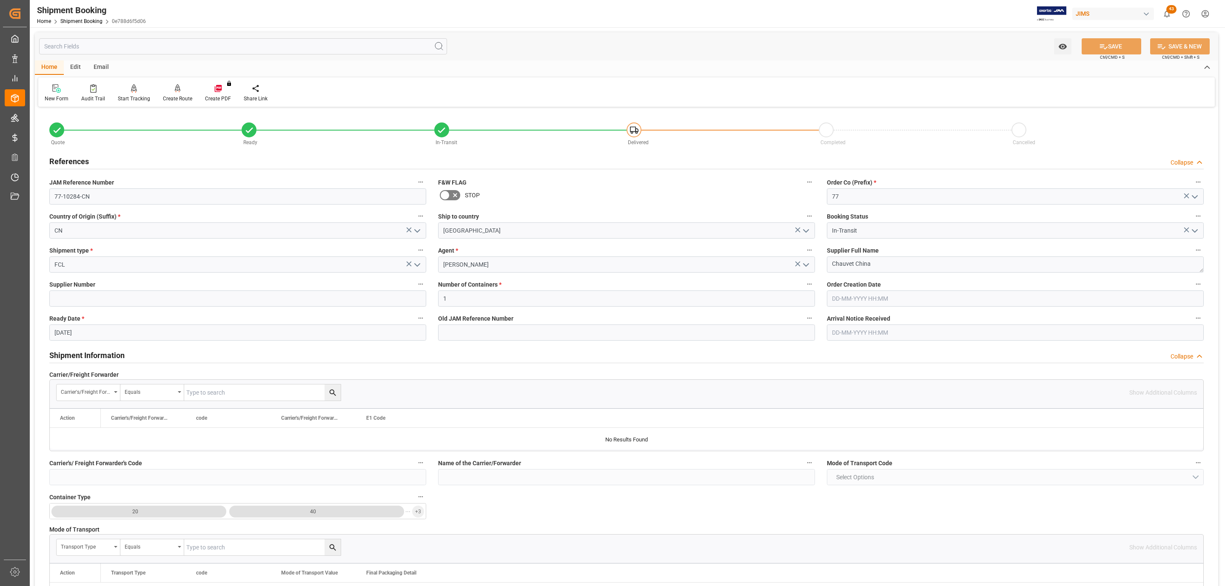
click at [162, 165] on div "References Collapse" at bounding box center [626, 161] width 1155 height 16
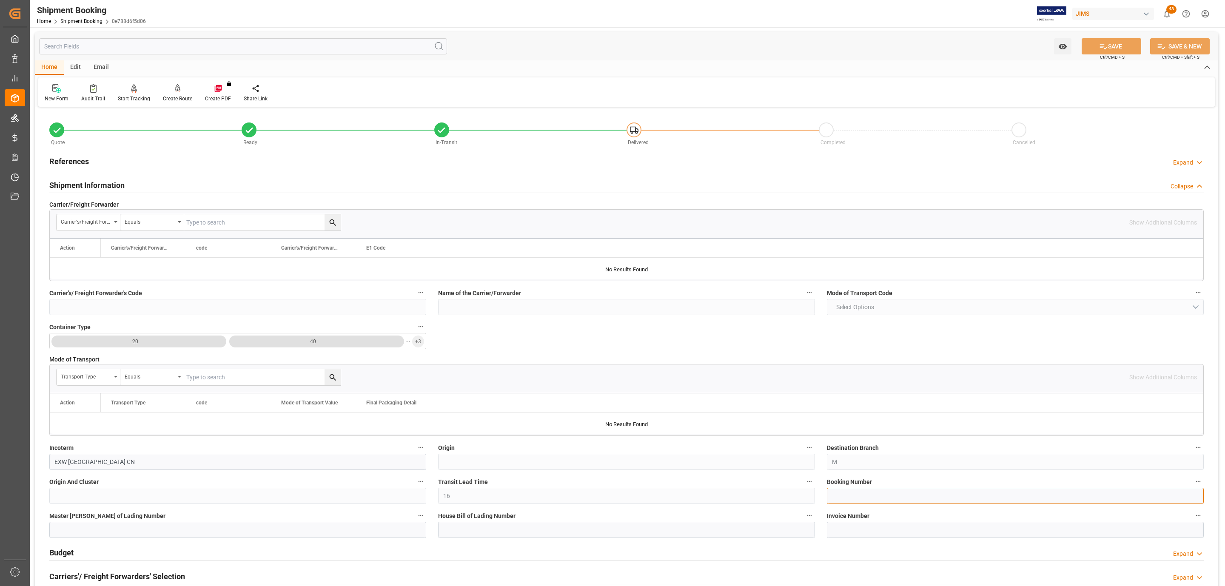
paste input "147501174081"
type input "147501174081"
click at [1095, 50] on button "SAVE" at bounding box center [1112, 46] width 60 height 16
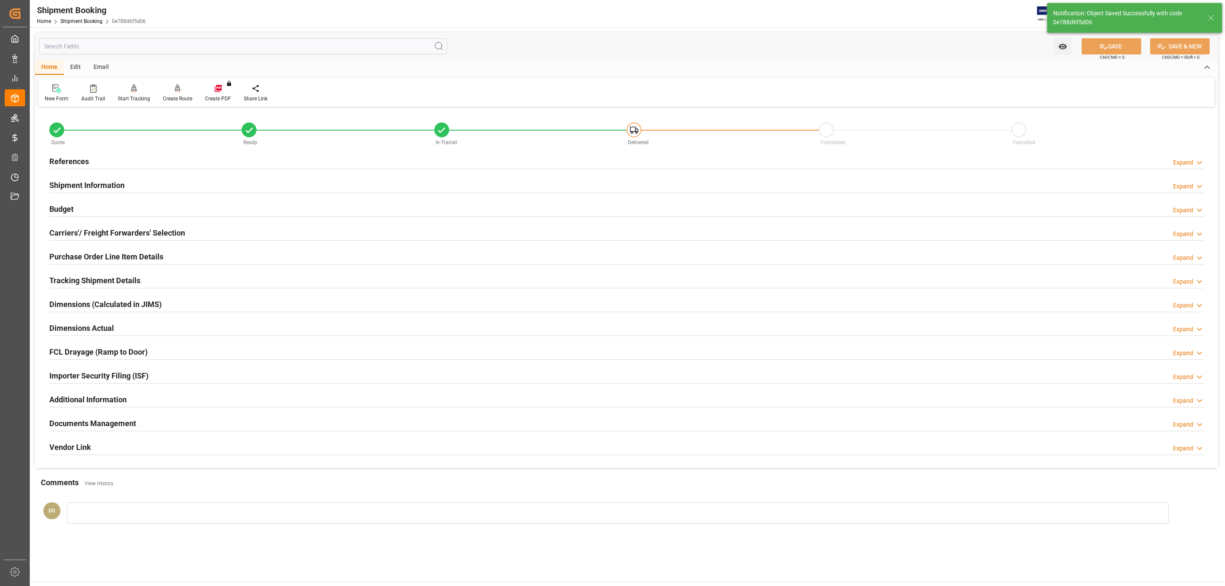
click at [73, 280] on h2 "Tracking Shipment Details" at bounding box center [94, 280] width 91 height 11
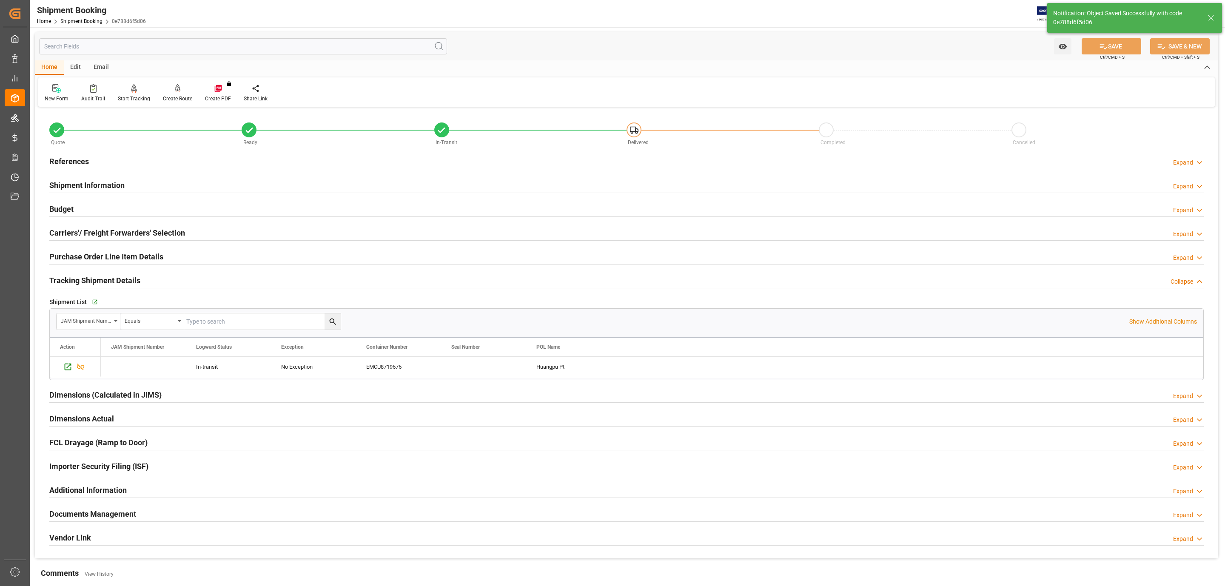
click at [90, 304] on div "Go to Shipment Tracking Grid" at bounding box center [182, 302] width 185 height 13
click at [90, 303] on div "Go to Shipment Tracking Grid" at bounding box center [182, 302] width 185 height 13
click at [91, 303] on icon "button" at bounding box center [94, 303] width 6 height 6
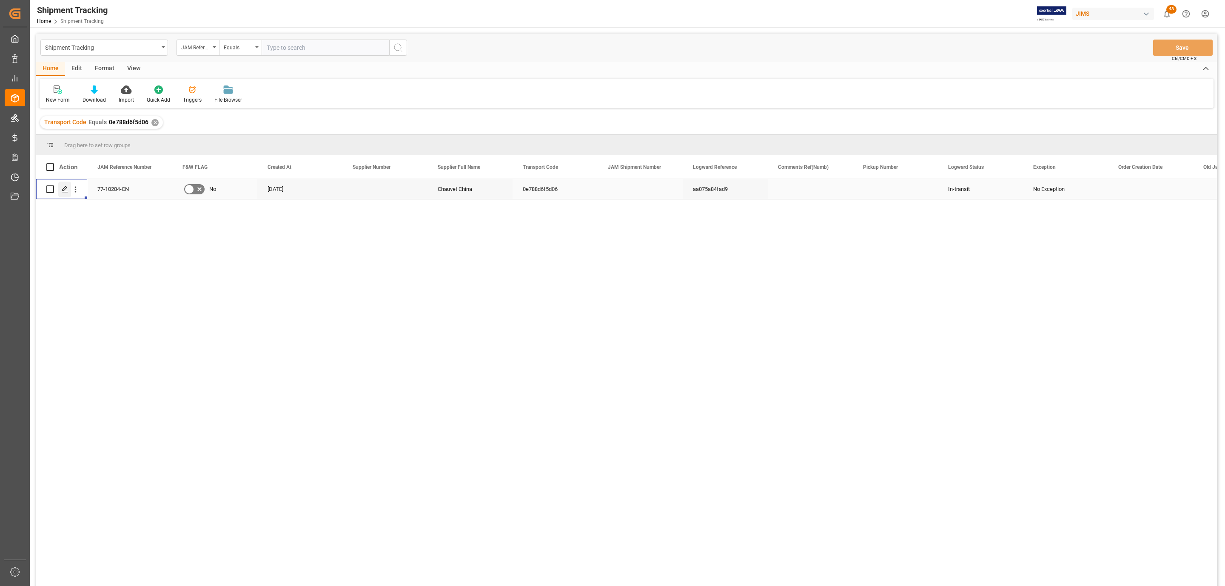
click at [64, 194] on div "Press SPACE to select this row." at bounding box center [64, 190] width 13 height 16
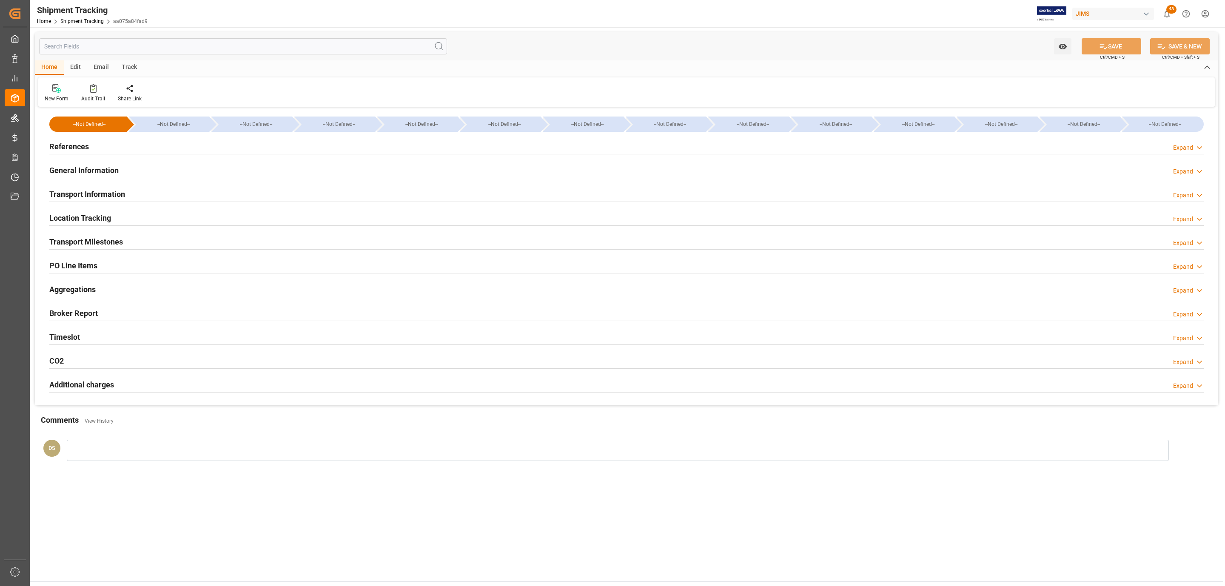
type input "Evergreen"
type input "Evergreen Marine Corp."
type input "9300398"
click at [101, 194] on h2 "Transport Information" at bounding box center [87, 193] width 76 height 11
